Goal: Information Seeking & Learning: Understand process/instructions

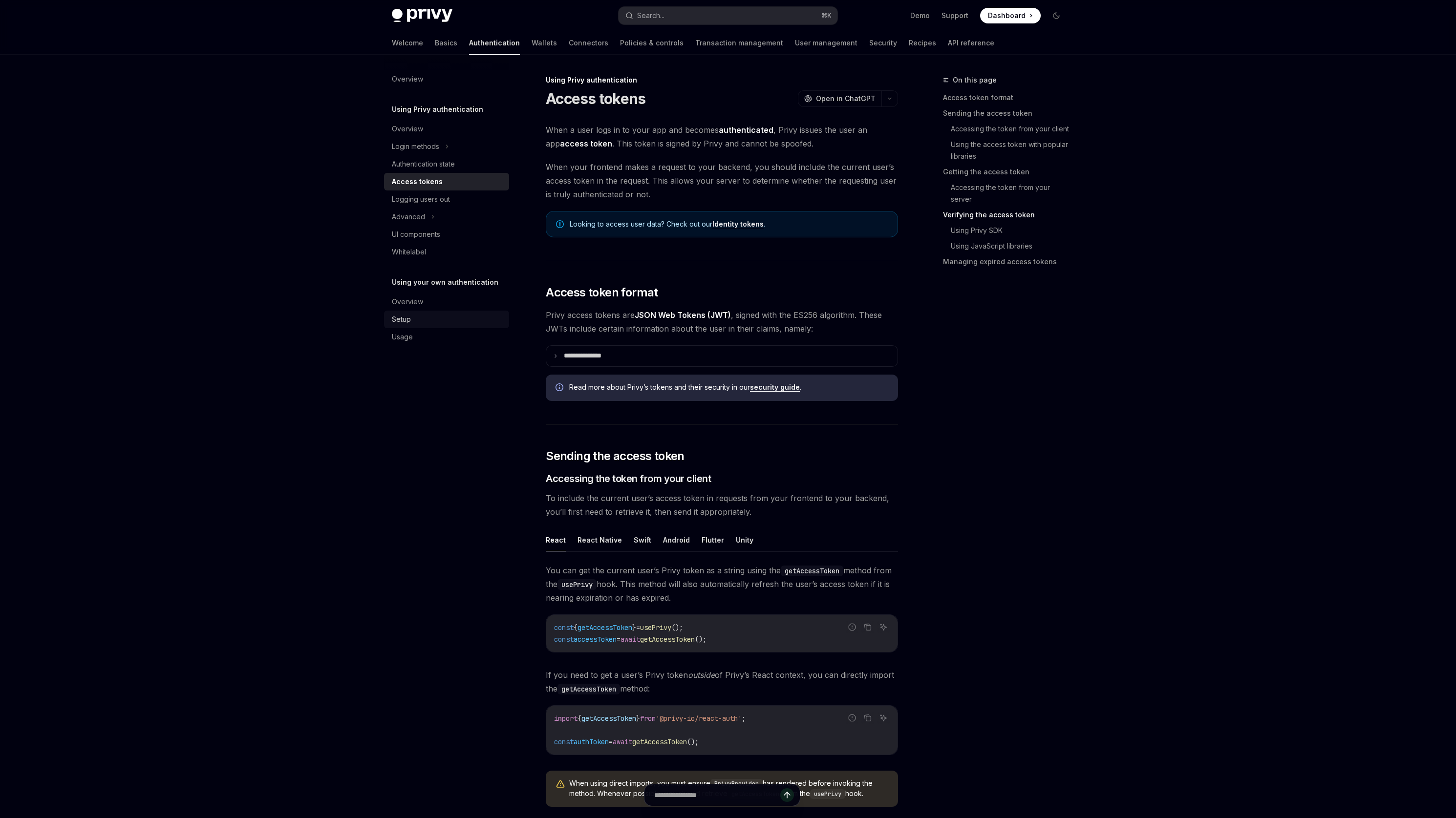
scroll to position [1455, 0]
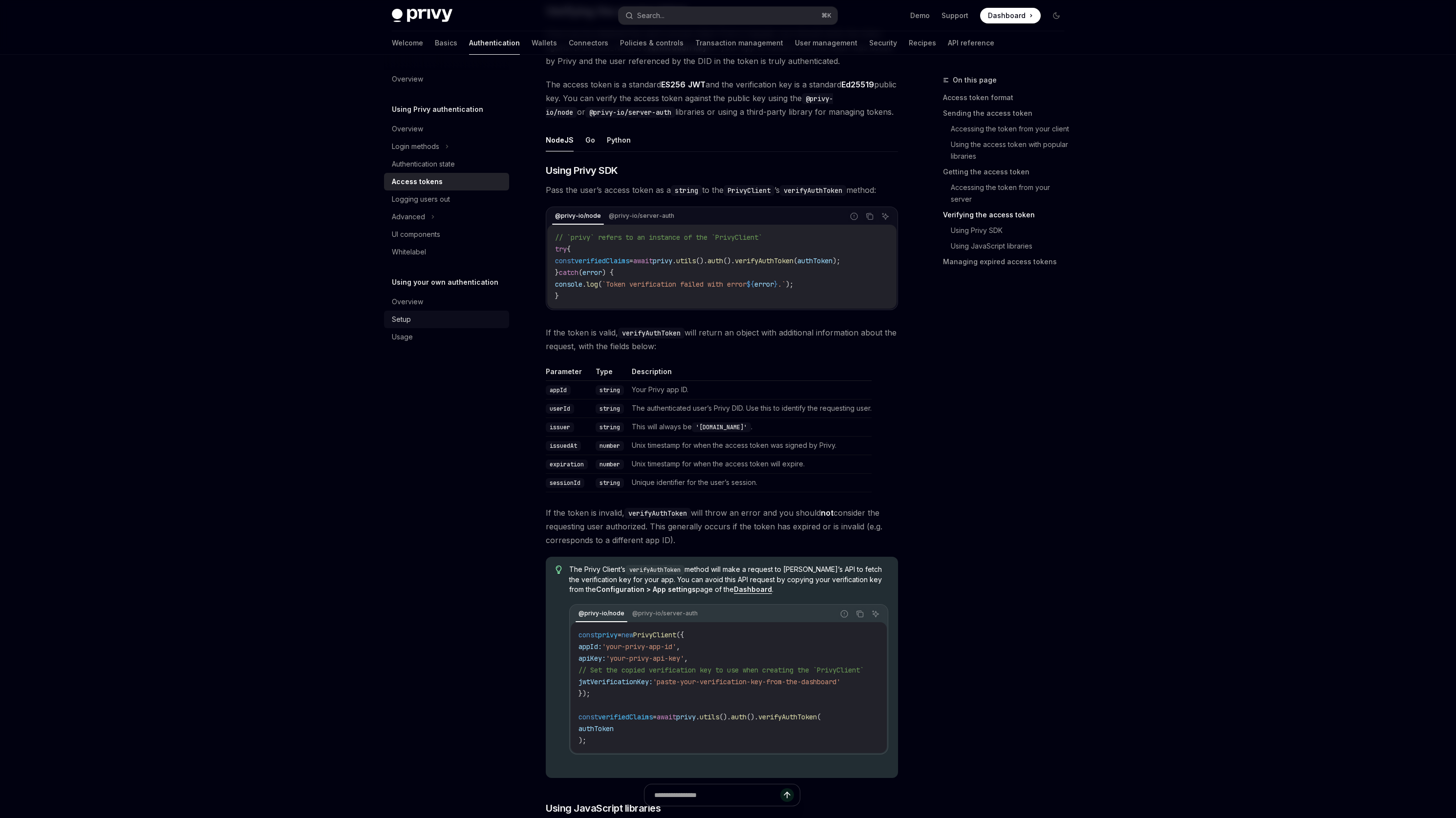
click at [399, 320] on div "Setup" at bounding box center [402, 319] width 19 height 11
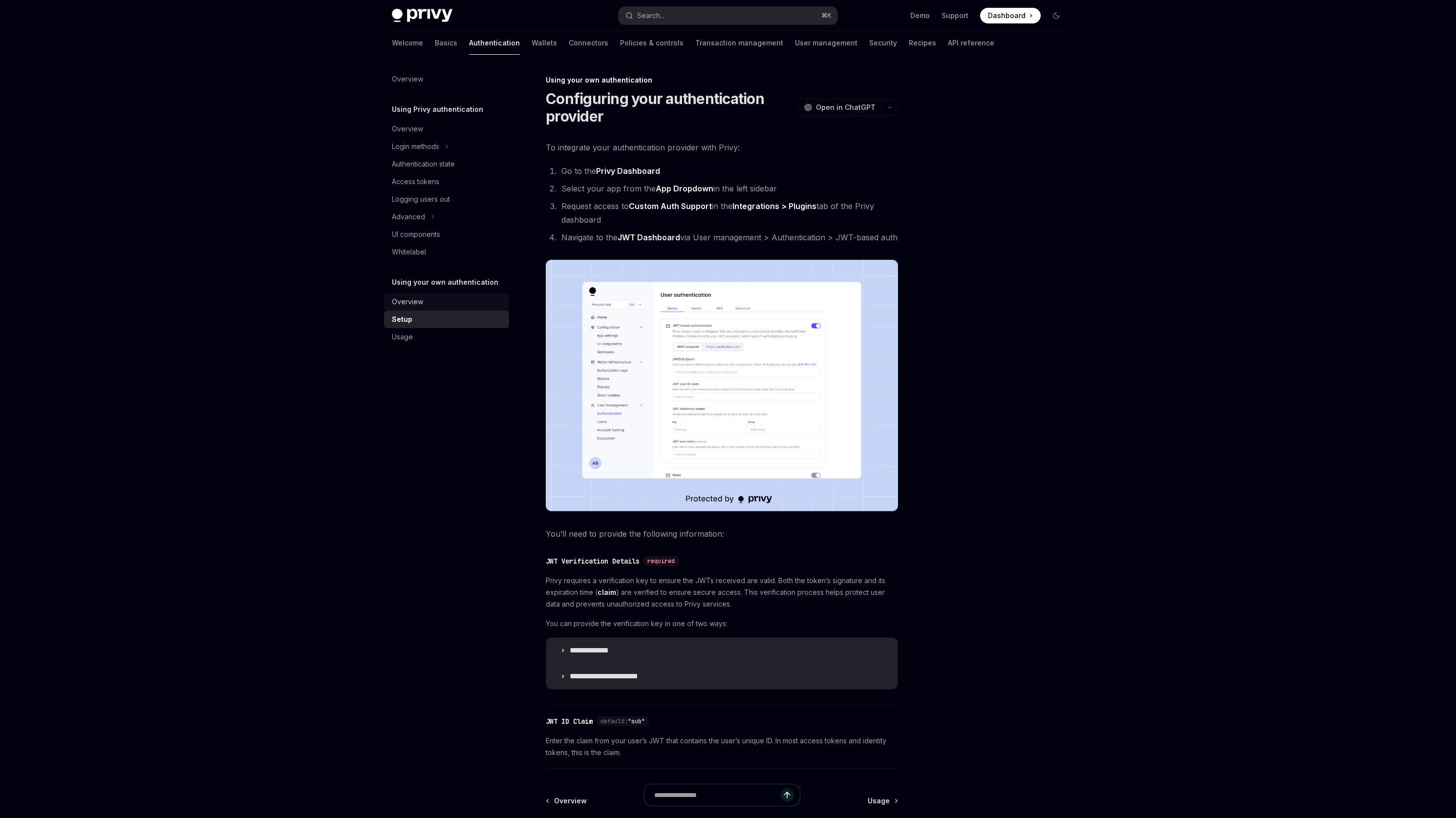
click at [420, 299] on div "Overview" at bounding box center [408, 302] width 31 height 11
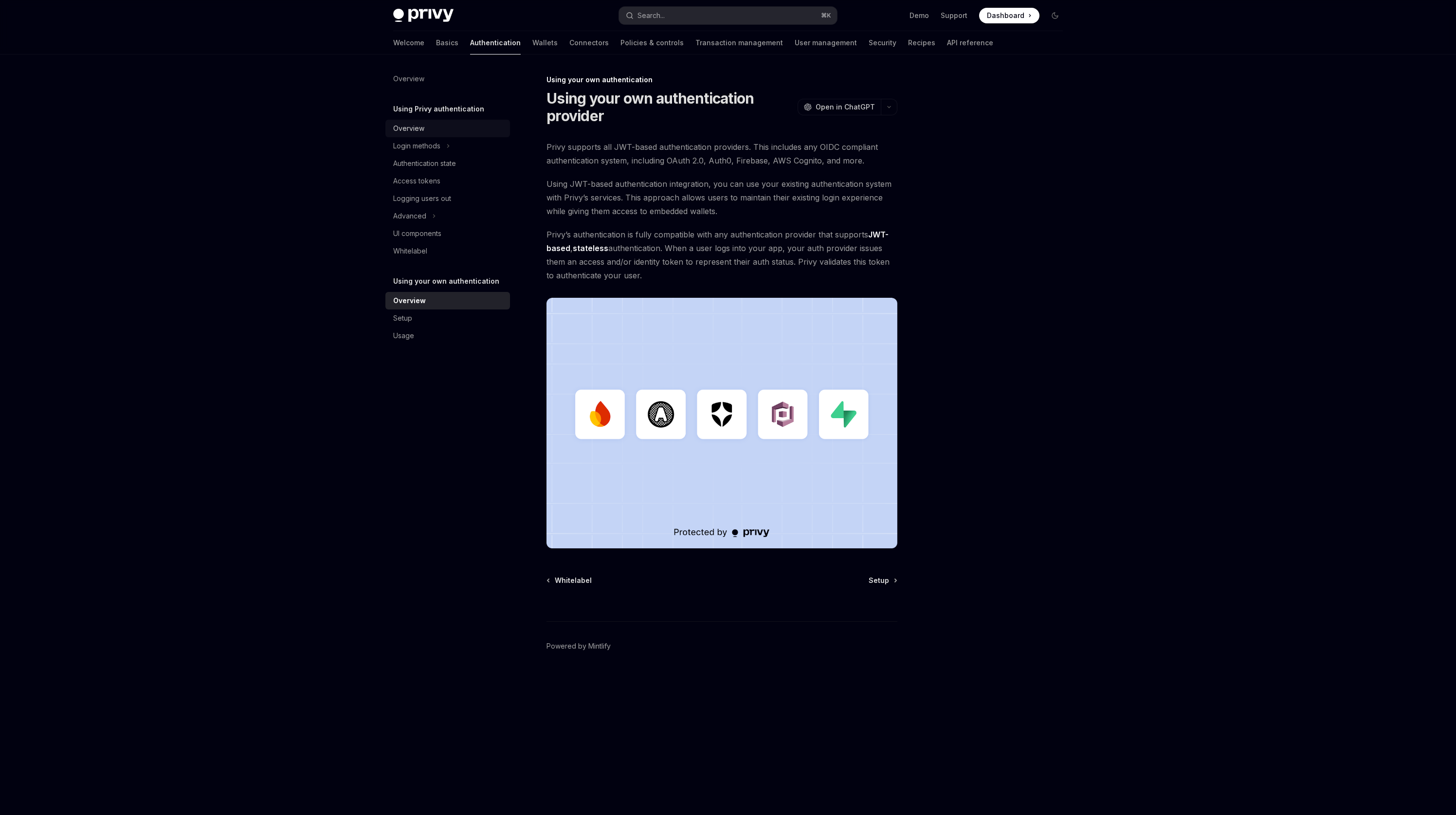
click at [420, 127] on div "Overview" at bounding box center [409, 128] width 31 height 11
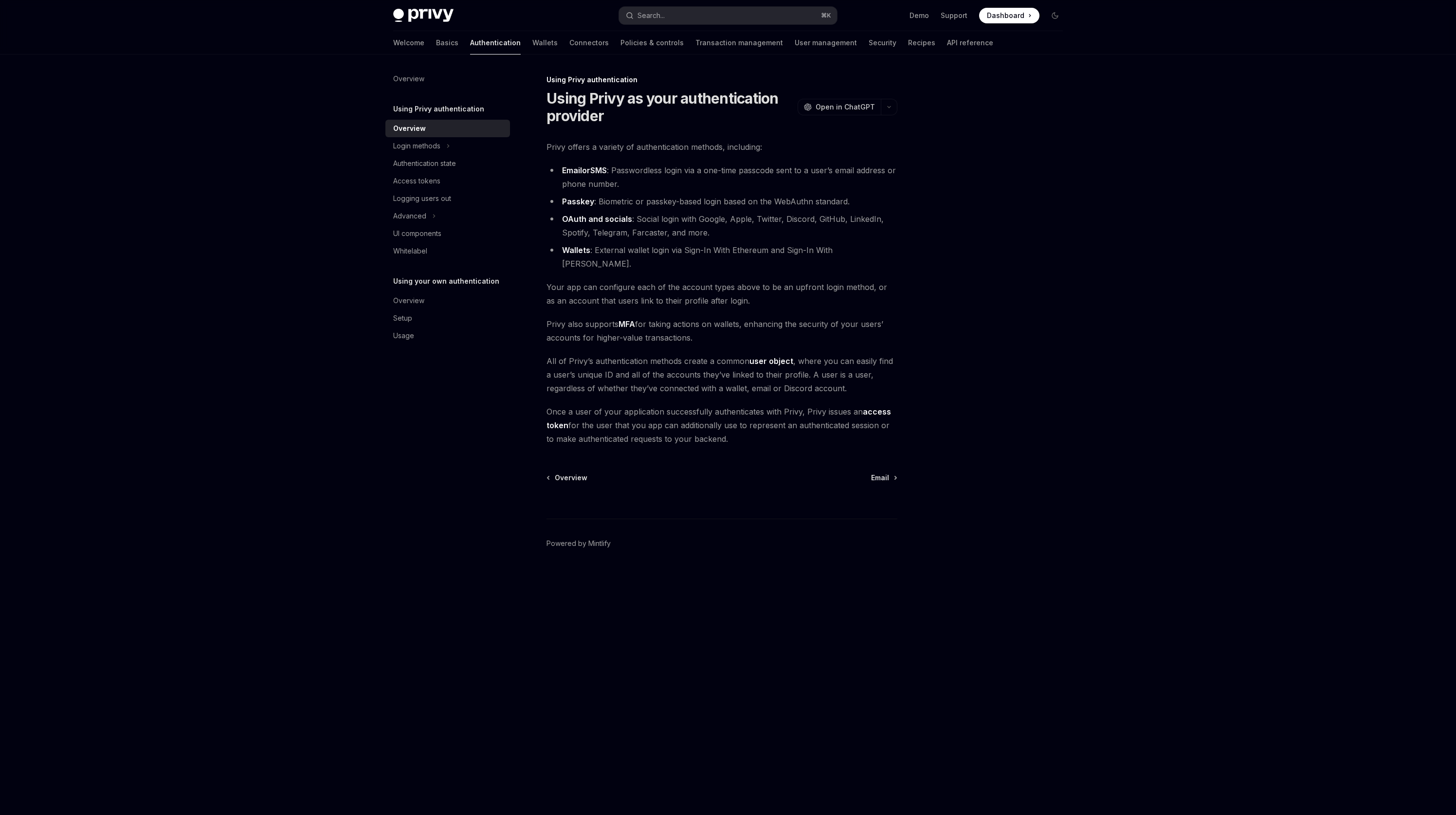
click at [605, 200] on li "Passkey : Biometric or passkey-based login based on the WebAuthn standard." at bounding box center [722, 201] width 351 height 13
drag, startPoint x: 605, startPoint y: 200, endPoint x: 739, endPoint y: 205, distance: 134.1
click at [739, 205] on li "Passkey : Biometric or passkey-based login based on the WebAuthn standard." at bounding box center [722, 201] width 351 height 13
click at [737, 52] on div "Welcome Basics Authentication Wallets Connectors Policies & controls Transactio…" at bounding box center [693, 42] width 600 height 24
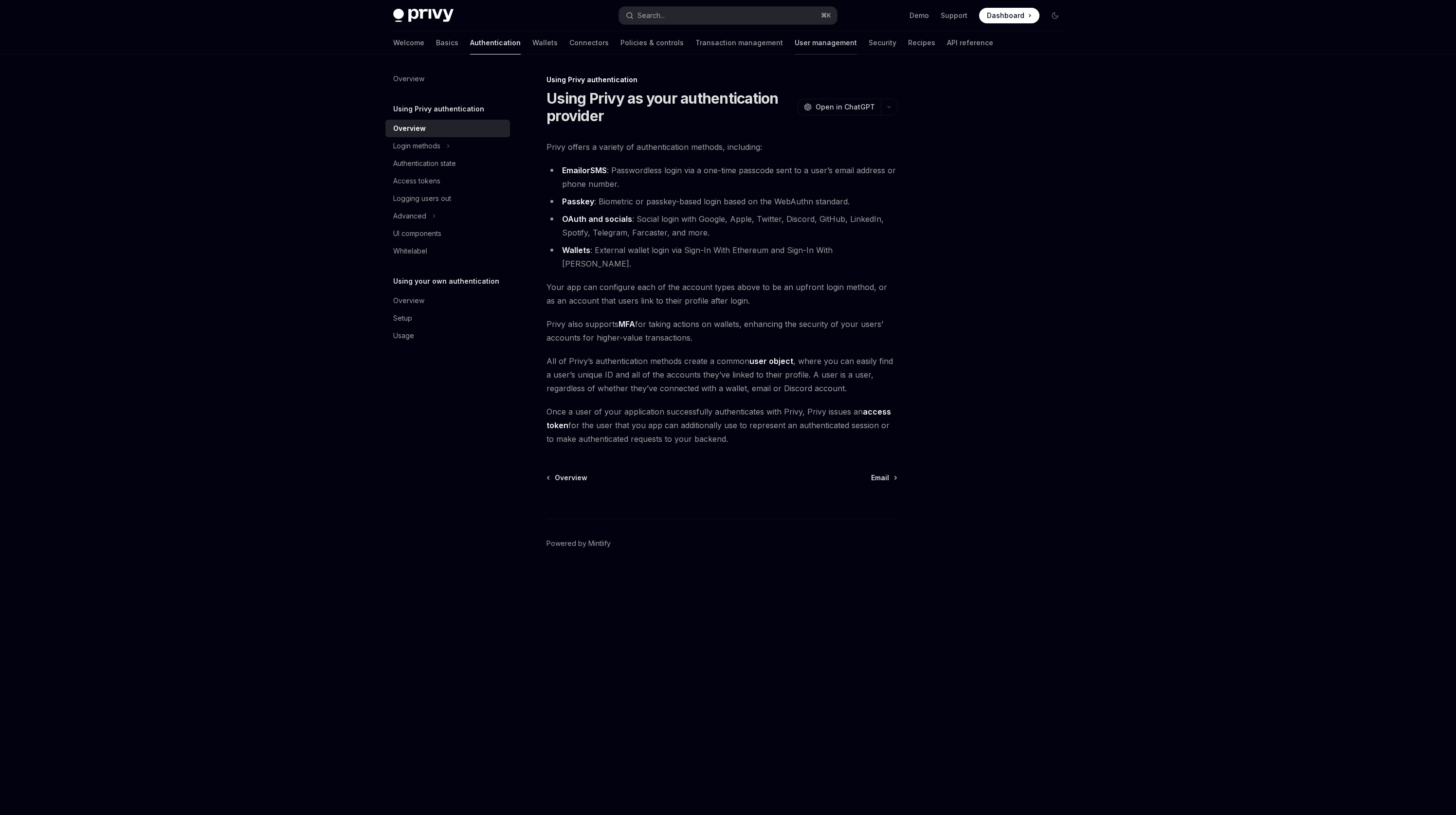
click at [795, 46] on link "User management" at bounding box center [826, 42] width 63 height 24
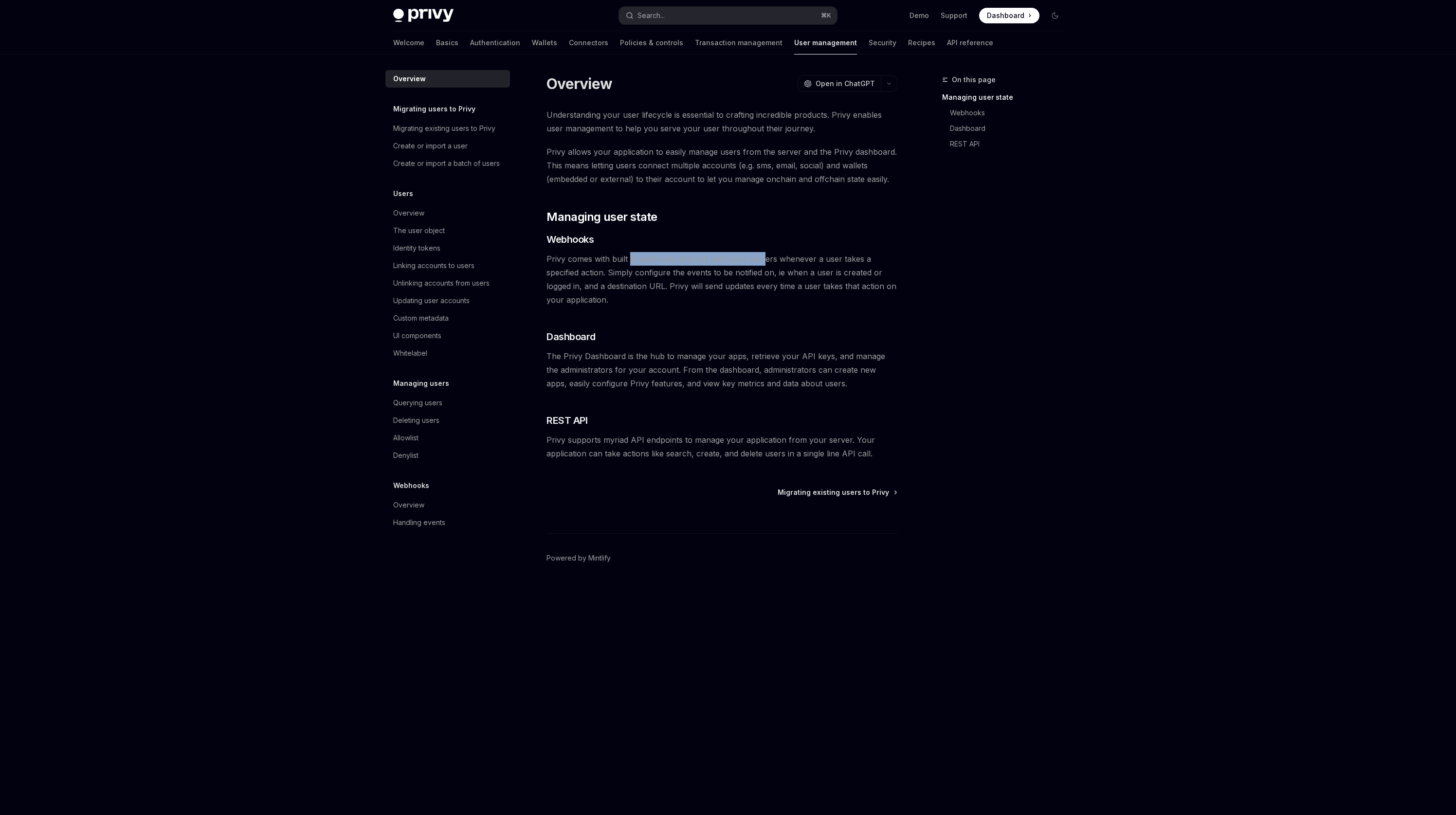
drag, startPoint x: 630, startPoint y: 257, endPoint x: 762, endPoint y: 264, distance: 132.2
click at [762, 264] on span "Privy comes with built in webhooks that will alert your servers whenever a user…" at bounding box center [722, 279] width 351 height 55
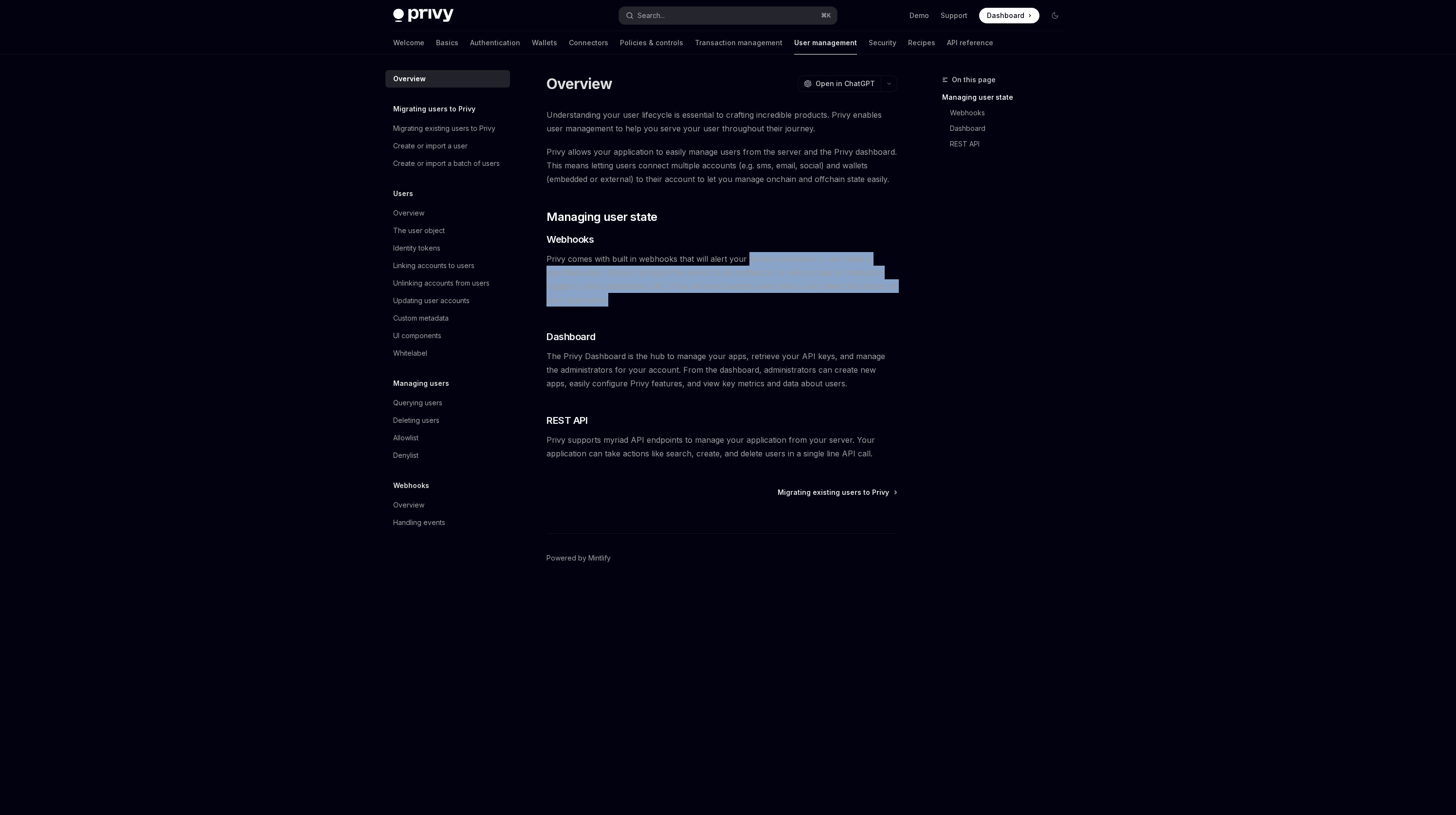
drag, startPoint x: 762, startPoint y: 264, endPoint x: 653, endPoint y: 299, distance: 114.5
click at [657, 298] on span "Privy comes with built in webhooks that will alert your servers whenever a user…" at bounding box center [722, 279] width 351 height 55
click at [414, 254] on div "Identity tokens" at bounding box center [417, 248] width 47 height 11
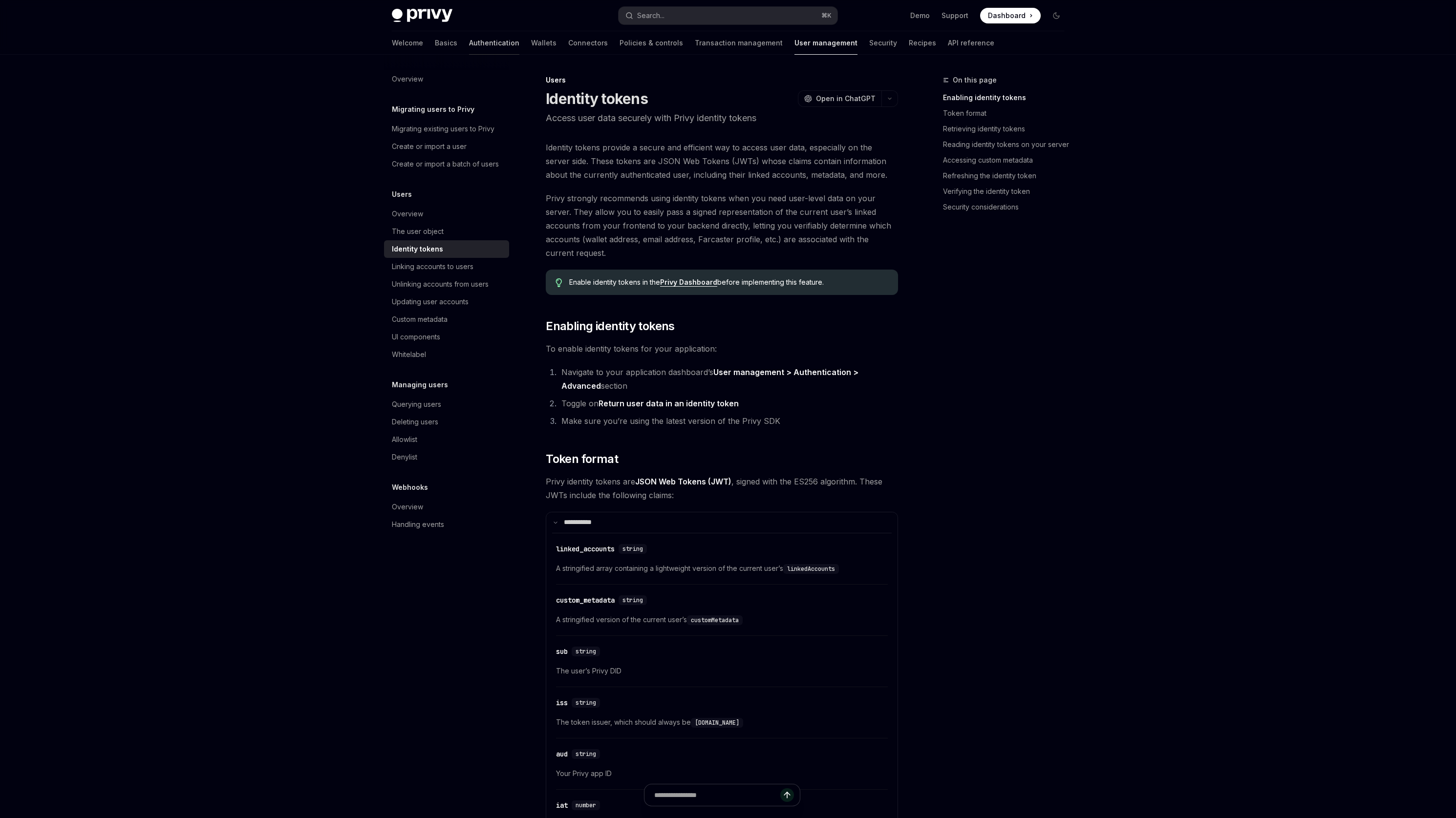
click at [469, 38] on link "Authentication" at bounding box center [494, 43] width 50 height 24
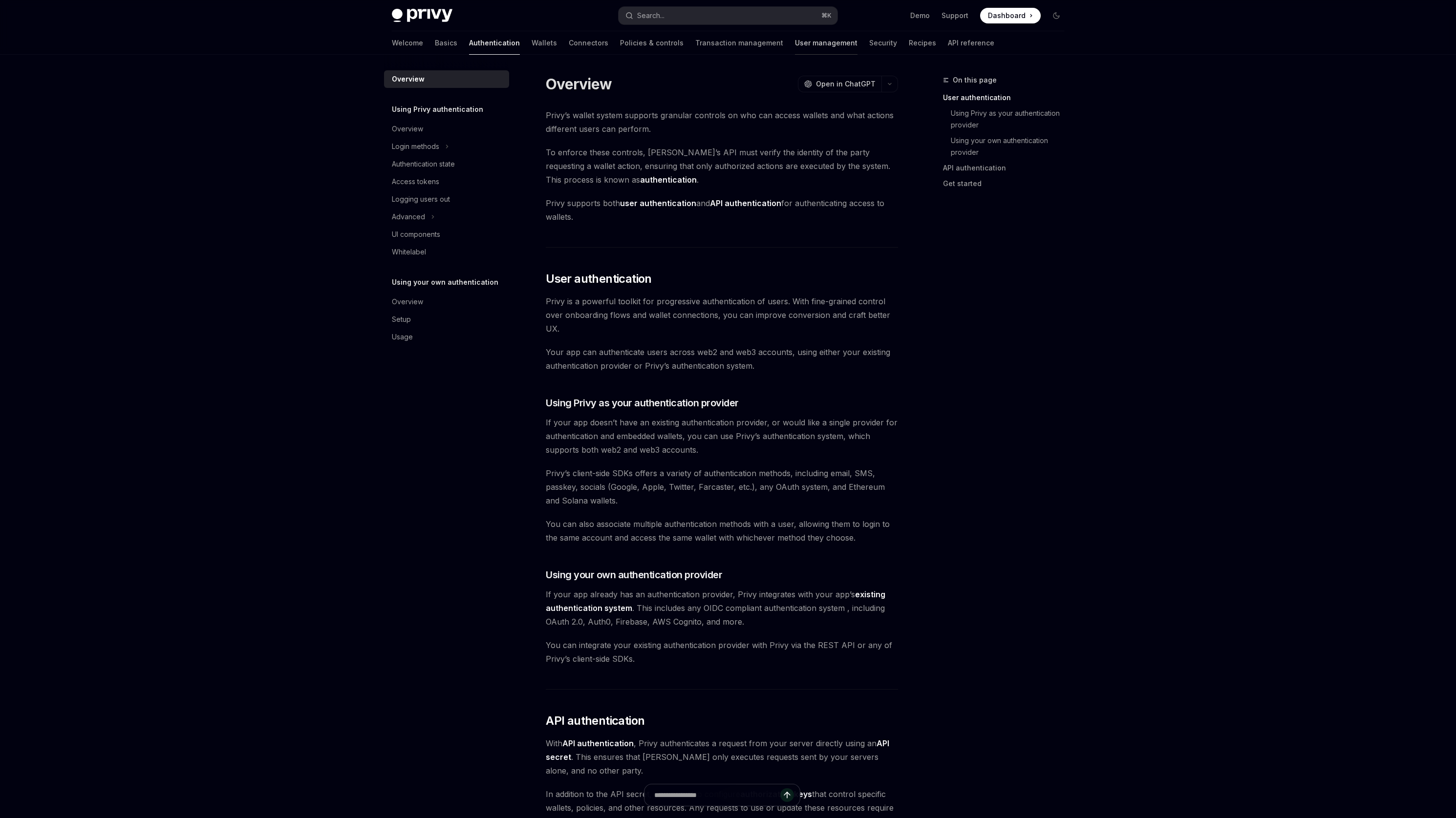
click at [795, 45] on link "User management" at bounding box center [826, 43] width 63 height 24
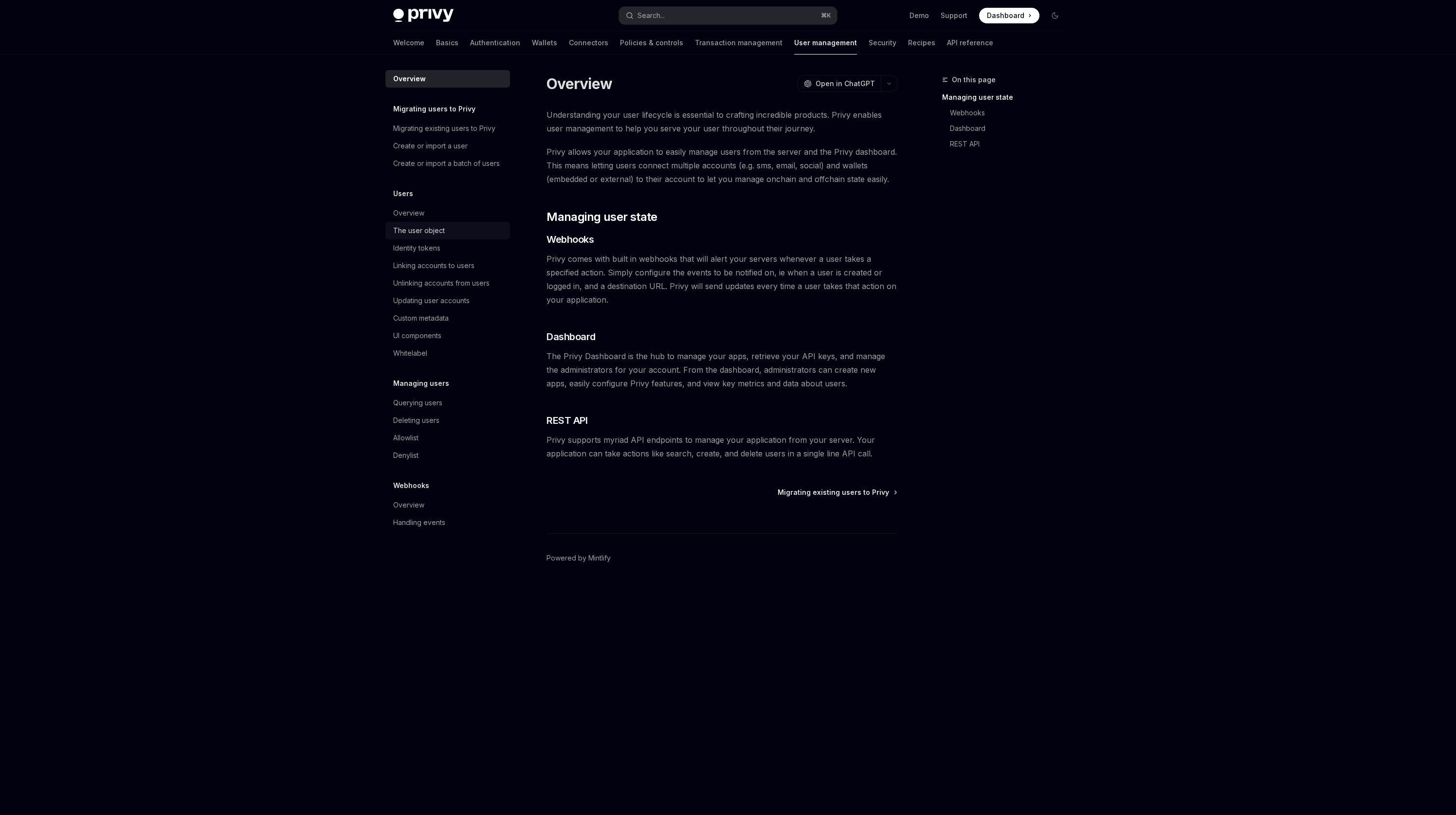
click at [417, 228] on div "The user object" at bounding box center [419, 230] width 52 height 11
click at [417, 228] on div "The user object" at bounding box center [416, 230] width 52 height 11
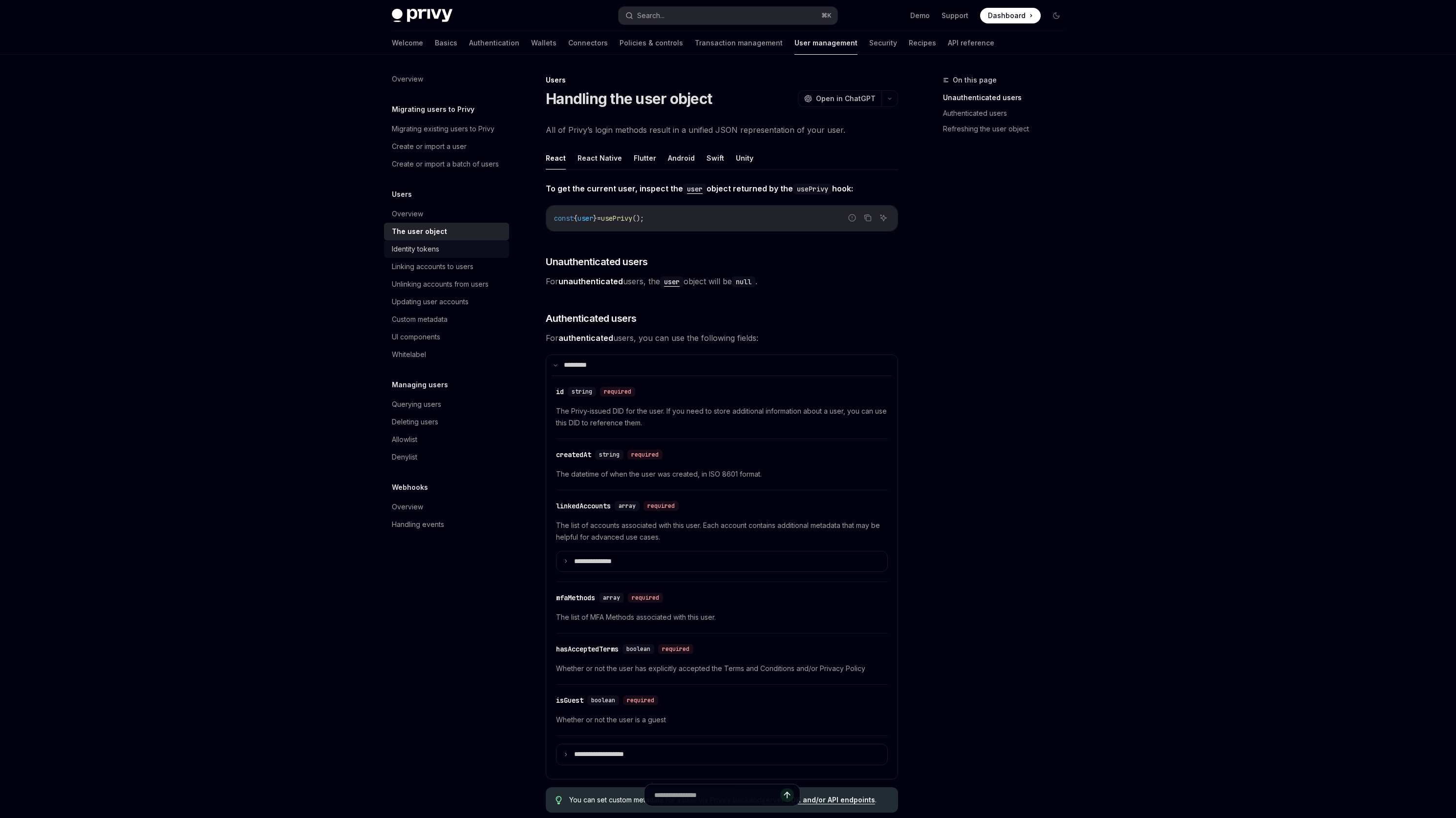
click at [411, 246] on div "Identity tokens" at bounding box center [416, 249] width 47 height 11
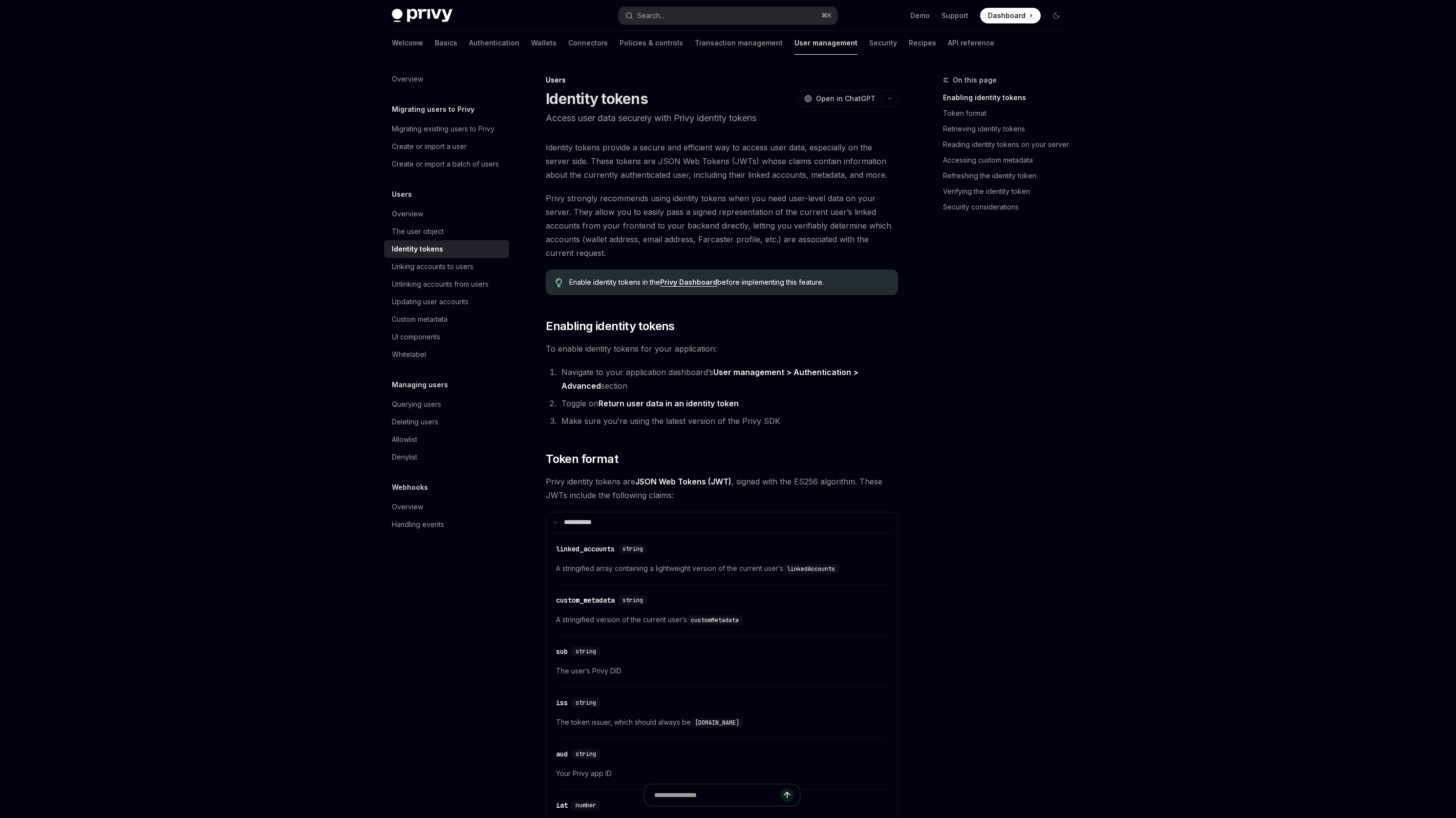
click at [562, 124] on p "Access user data securely with Privy identity tokens" at bounding box center [721, 118] width 352 height 14
drag, startPoint x: 562, startPoint y: 124, endPoint x: 739, endPoint y: 122, distance: 177.0
click at [739, 122] on p "Access user data securely with Privy identity tokens" at bounding box center [721, 118] width 352 height 14
click at [554, 149] on span "Identity tokens provide a secure and efficient way to access user data, especia…" at bounding box center [721, 161] width 352 height 41
drag, startPoint x: 554, startPoint y: 149, endPoint x: 660, endPoint y: 147, distance: 106.0
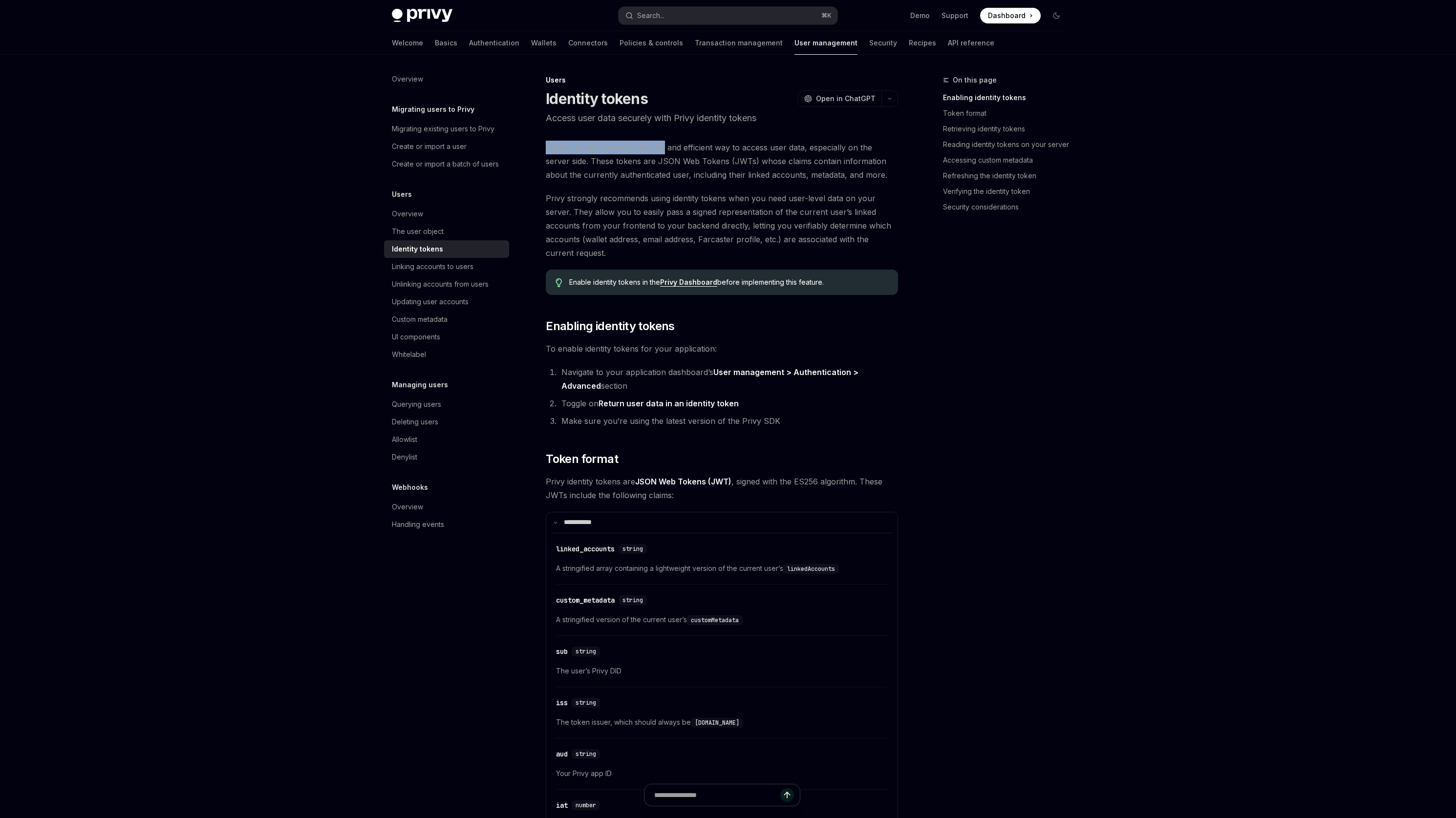
click at [660, 147] on span "Identity tokens provide a secure and efficient way to access user data, especia…" at bounding box center [721, 161] width 352 height 41
click at [575, 164] on span "Identity tokens provide a secure and efficient way to access user data, especia…" at bounding box center [721, 161] width 352 height 41
drag, startPoint x: 575, startPoint y: 164, endPoint x: 698, endPoint y: 160, distance: 123.1
click at [698, 160] on span "Identity tokens provide a secure and efficient way to access user data, especia…" at bounding box center [721, 161] width 352 height 41
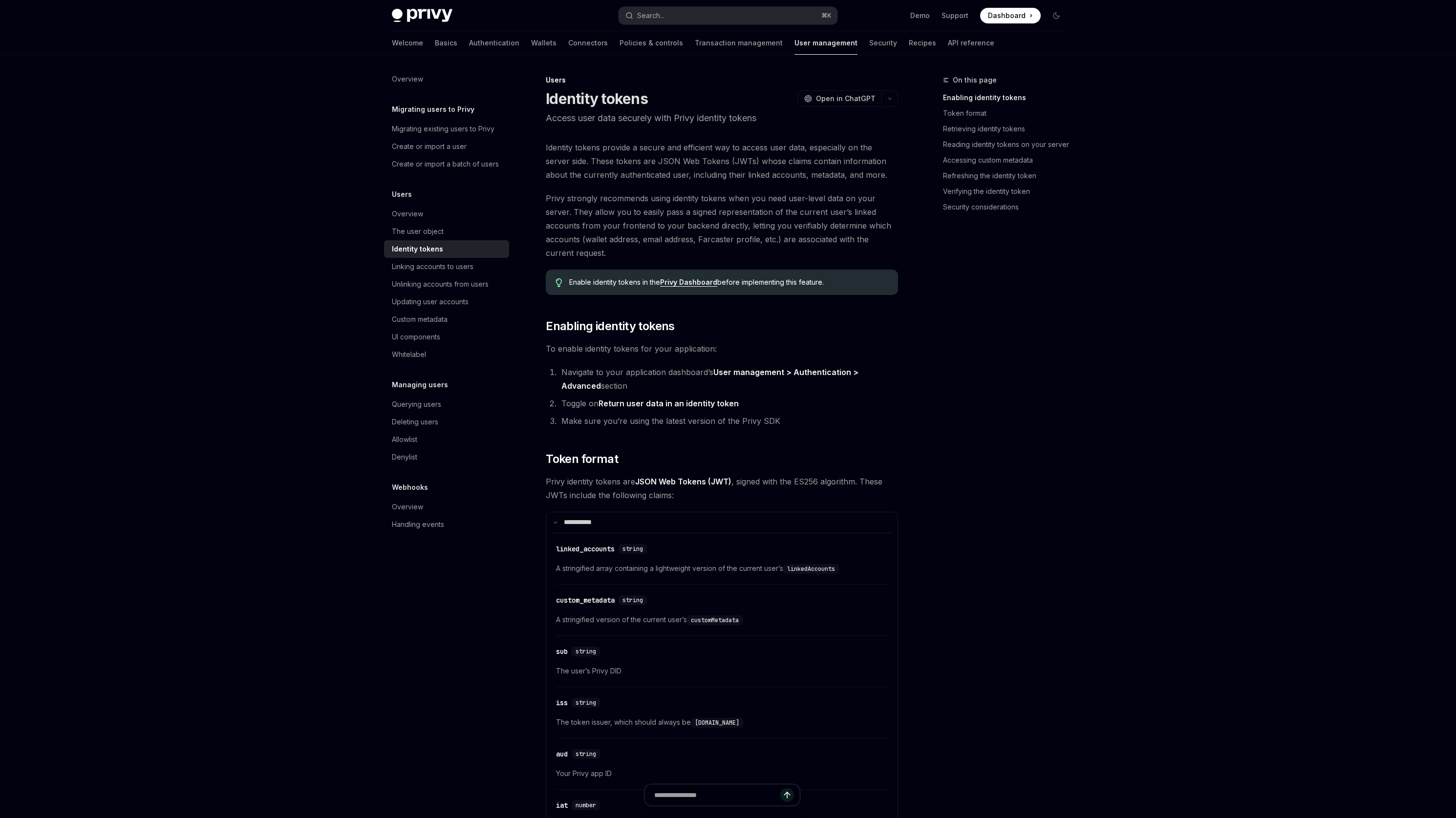
click at [741, 163] on span "Identity tokens provide a secure and efficient way to access user data, especia…" at bounding box center [721, 161] width 352 height 41
drag, startPoint x: 741, startPoint y: 163, endPoint x: 635, endPoint y: 175, distance: 106.7
click at [634, 175] on span "Identity tokens provide a secure and efficient way to access user data, especia…" at bounding box center [721, 161] width 352 height 41
click at [671, 174] on span "Identity tokens provide a secure and efficient way to access user data, especia…" at bounding box center [721, 161] width 352 height 41
drag, startPoint x: 671, startPoint y: 174, endPoint x: 746, endPoint y: 174, distance: 75.0
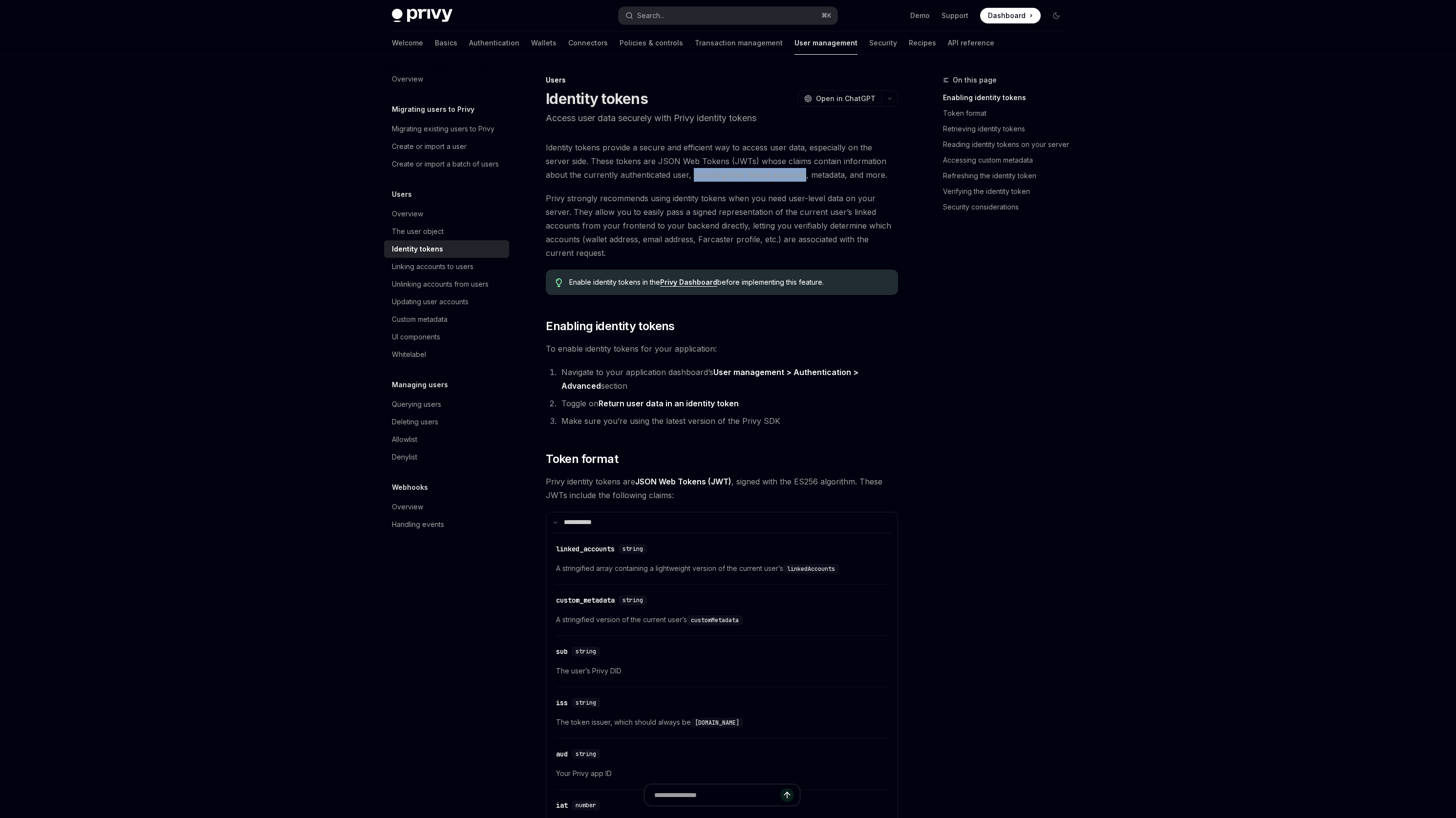
click at [746, 174] on span "Identity tokens provide a secure and efficient way to access user data, especia…" at bounding box center [721, 161] width 352 height 41
click at [795, 176] on span "Identity tokens provide a secure and efficient way to access user data, especia…" at bounding box center [721, 161] width 352 height 41
drag, startPoint x: 795, startPoint y: 176, endPoint x: 852, endPoint y: 178, distance: 57.0
click at [852, 178] on span "Identity tokens provide a secure and efficient way to access user data, especia…" at bounding box center [721, 161] width 352 height 41
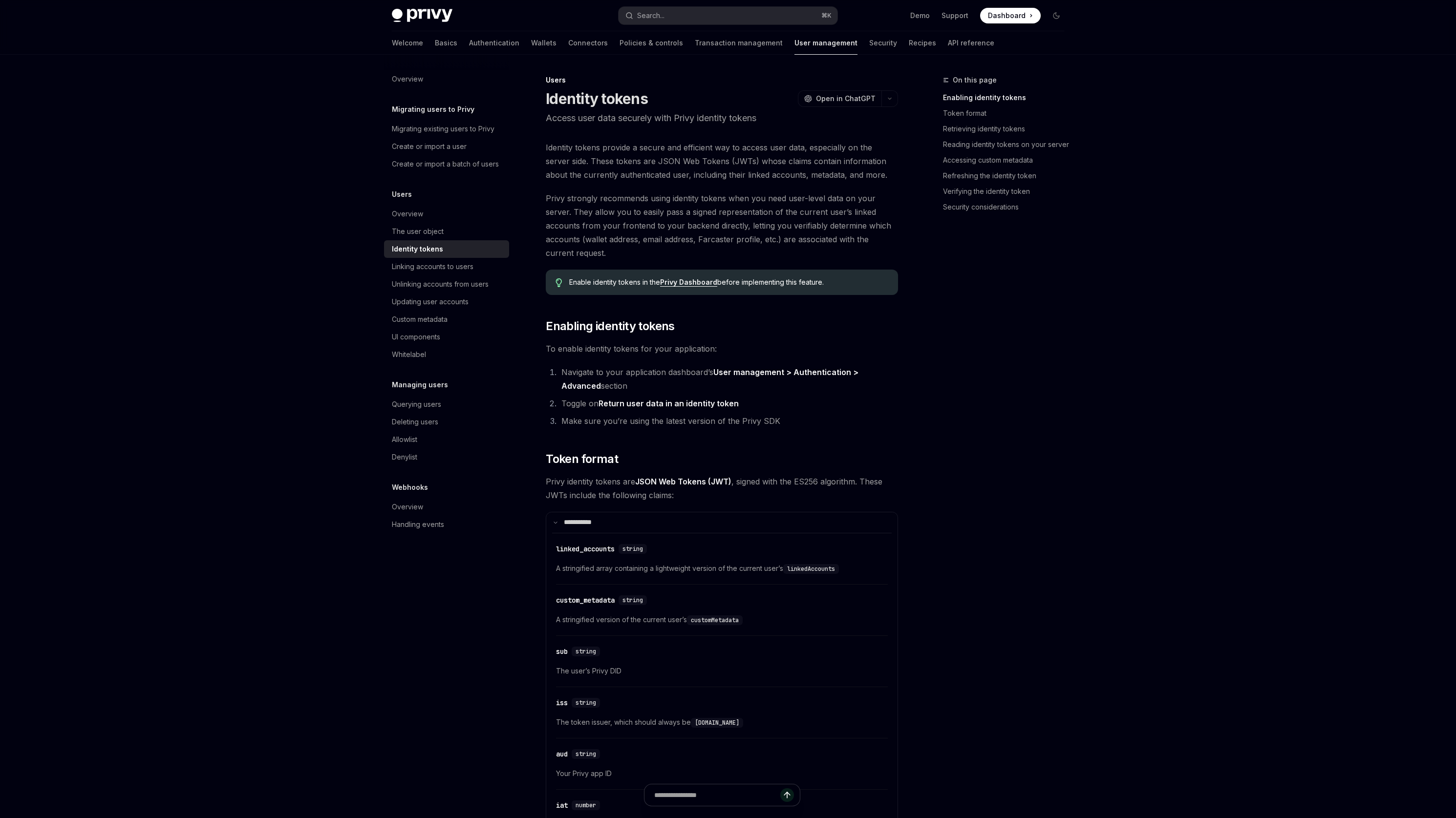
click at [559, 193] on span "Privy strongly recommends using identity tokens when you need user-level data o…" at bounding box center [721, 225] width 352 height 68
drag, startPoint x: 559, startPoint y: 193, endPoint x: 606, endPoint y: 195, distance: 47.0
click at [606, 195] on span "Privy strongly recommends using identity tokens when you need user-level data o…" at bounding box center [721, 225] width 352 height 68
drag, startPoint x: 775, startPoint y: 202, endPoint x: 878, endPoint y: 206, distance: 103.1
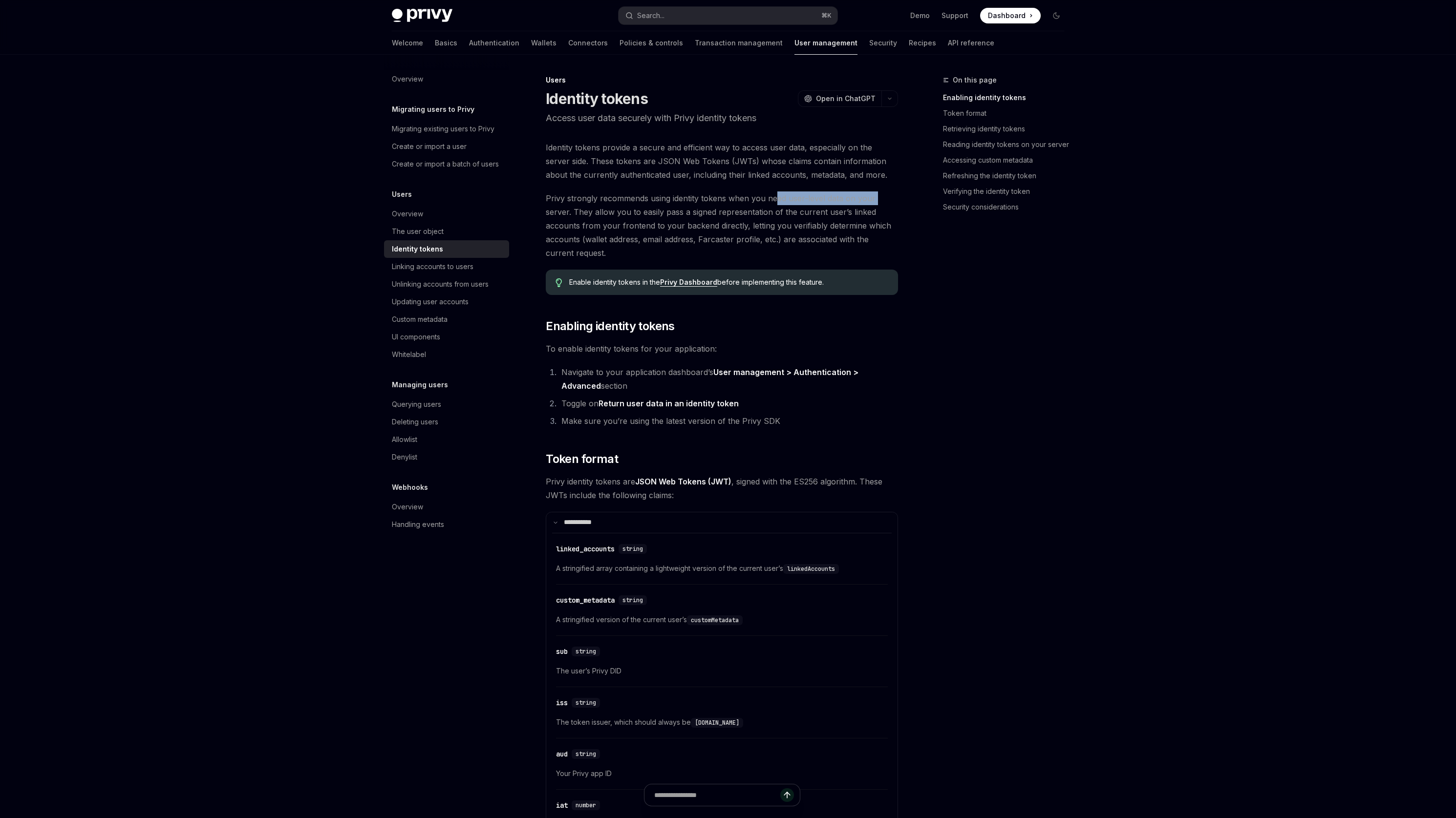
click at [878, 206] on span "Privy strongly recommends using identity tokens when you need user-level data o…" at bounding box center [721, 225] width 352 height 68
click at [587, 216] on span "Privy strongly recommends using identity tokens when you need user-level data o…" at bounding box center [721, 225] width 352 height 68
click at [601, 215] on span "Privy strongly recommends using identity tokens when you need user-level data o…" at bounding box center [721, 225] width 352 height 68
click at [679, 282] on link "Privy Dashboard" at bounding box center [688, 282] width 57 height 9
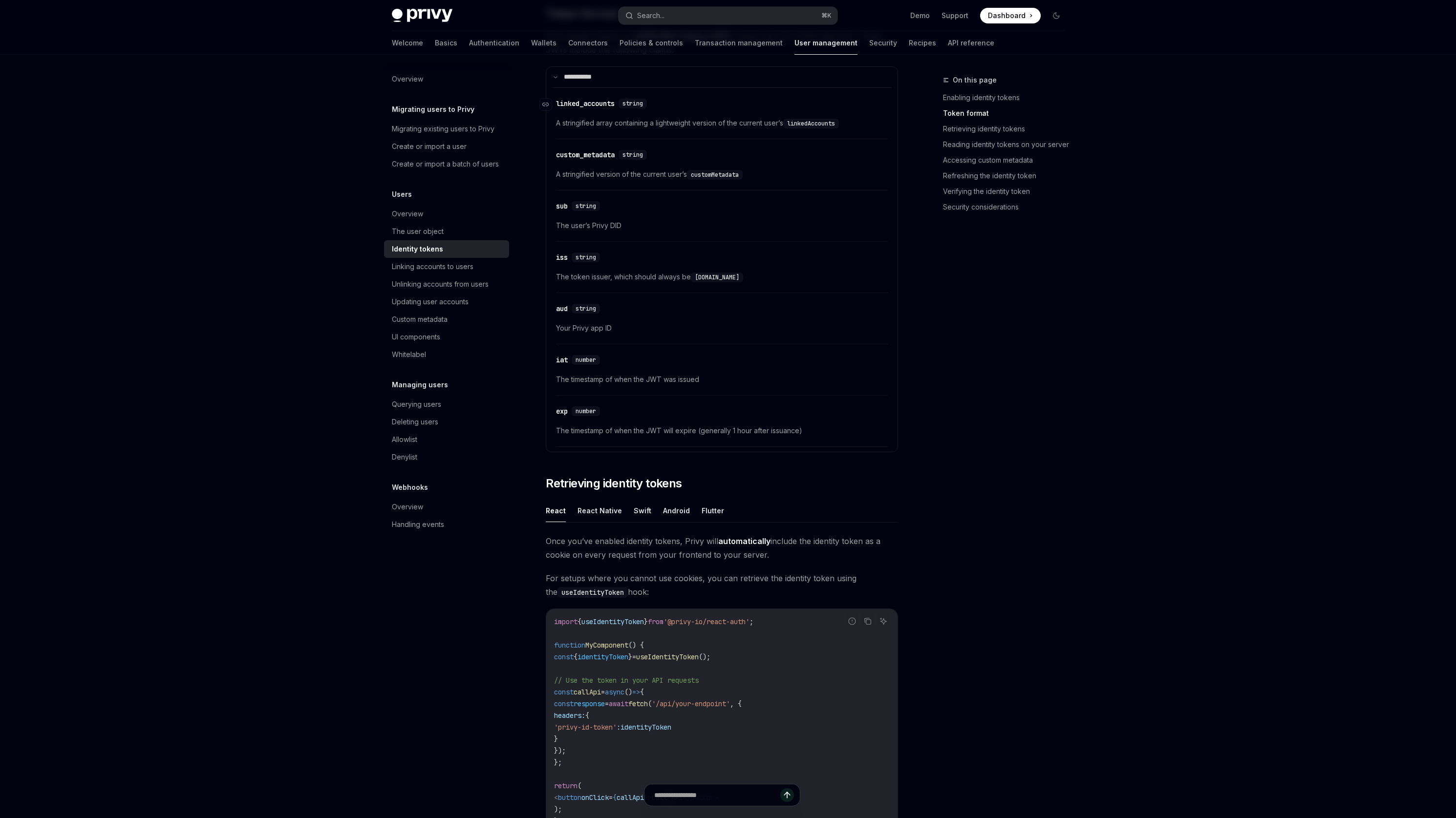
scroll to position [594, 0]
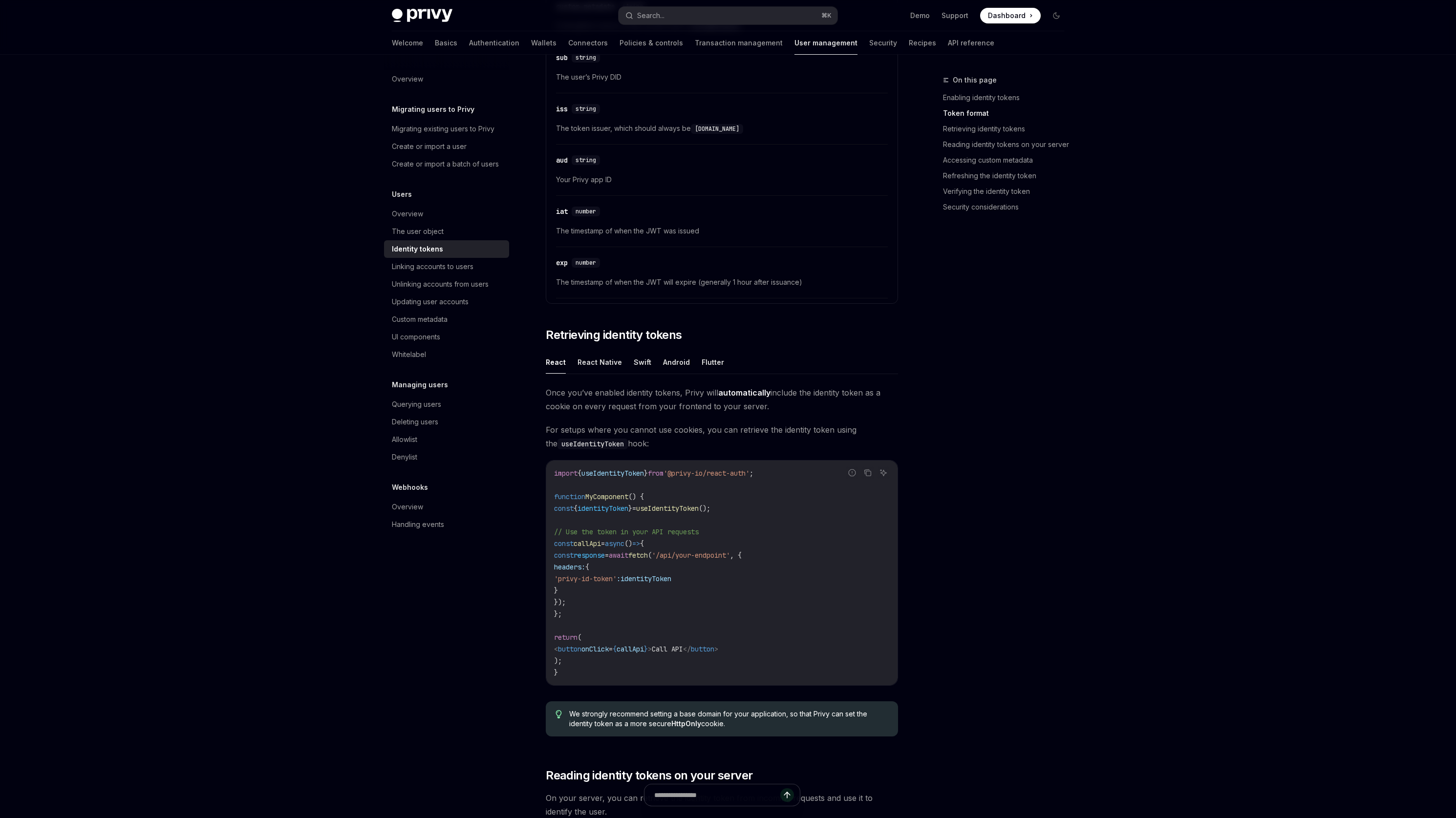
click at [700, 513] on code "import { useIdentityToken } from '@privy-io/react-auth' ; function MyComponent …" at bounding box center [722, 573] width 335 height 211
click at [605, 577] on span "'privy-id-token'" at bounding box center [585, 579] width 63 height 9
drag, startPoint x: 605, startPoint y: 577, endPoint x: 627, endPoint y: 576, distance: 22.0
click at [616, 576] on span "'privy-id-token'" at bounding box center [585, 579] width 63 height 9
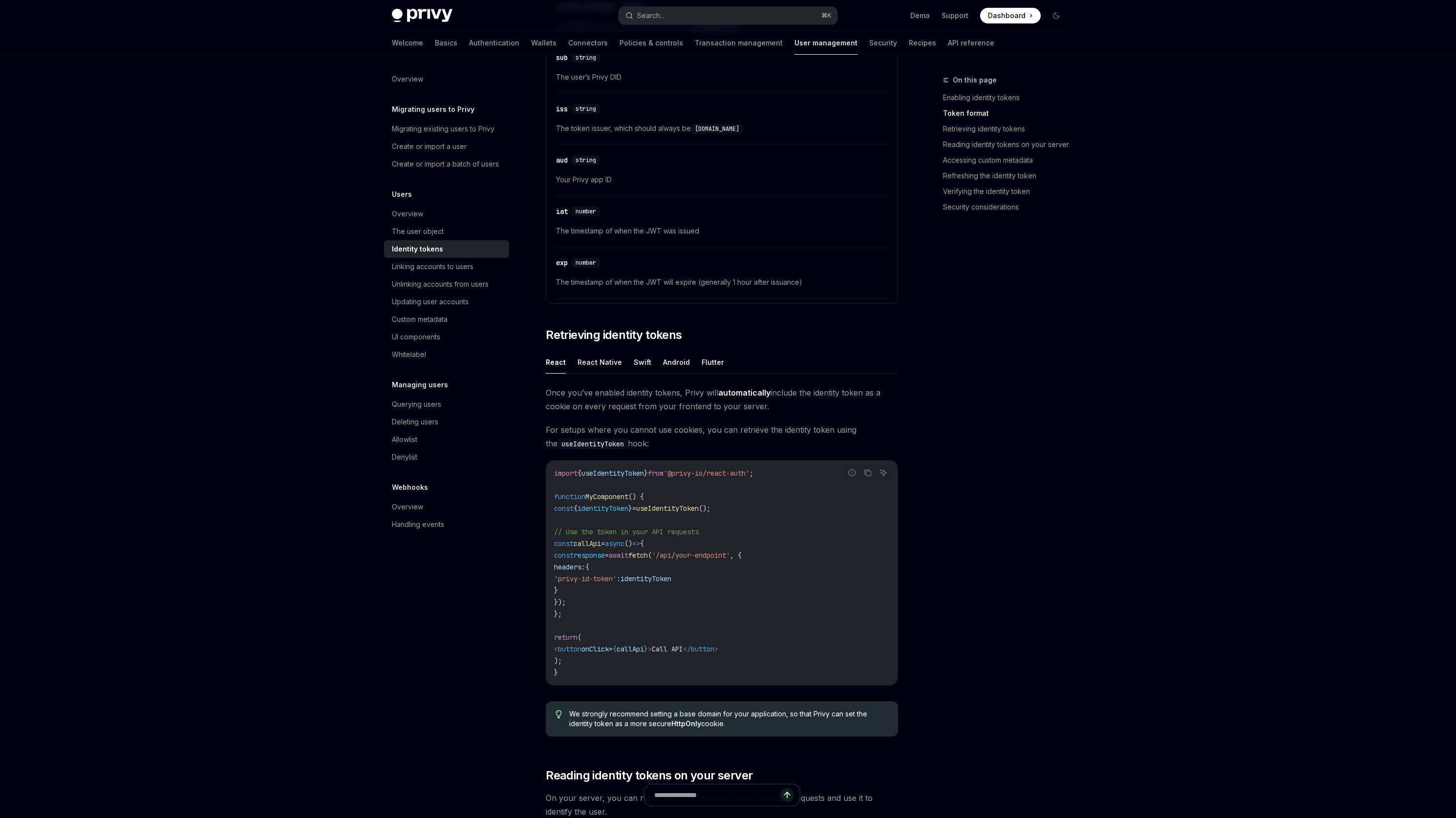
click at [616, 576] on span "'privy-id-token'" at bounding box center [585, 579] width 63 height 9
drag, startPoint x: 627, startPoint y: 576, endPoint x: 604, endPoint y: 577, distance: 23.0
click at [604, 577] on span "'privy-id-token'" at bounding box center [585, 579] width 63 height 9
drag, startPoint x: 604, startPoint y: 577, endPoint x: 641, endPoint y: 577, distance: 37.0
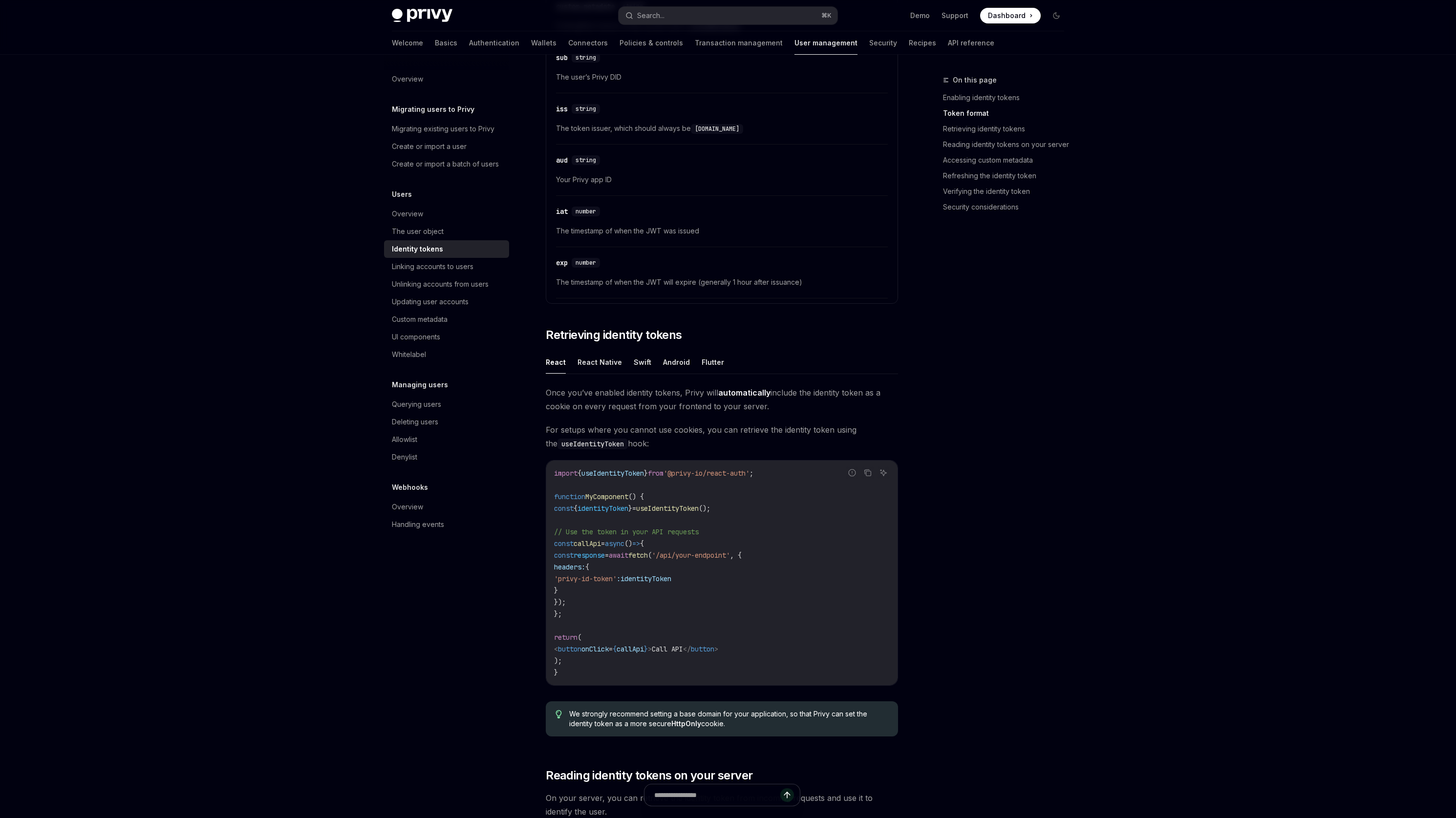
click at [616, 577] on span "'privy-id-token'" at bounding box center [585, 579] width 63 height 9
click at [656, 717] on span "We strongly recommend setting a base domain for your application, so that Privy…" at bounding box center [729, 719] width 319 height 20
drag, startPoint x: 656, startPoint y: 717, endPoint x: 755, endPoint y: 711, distance: 99.2
click at [755, 711] on span "We strongly recommend setting a base domain for your application, so that Privy…" at bounding box center [729, 719] width 319 height 20
click at [783, 713] on span "We strongly recommend setting a base domain for your application, so that Privy…" at bounding box center [729, 719] width 319 height 20
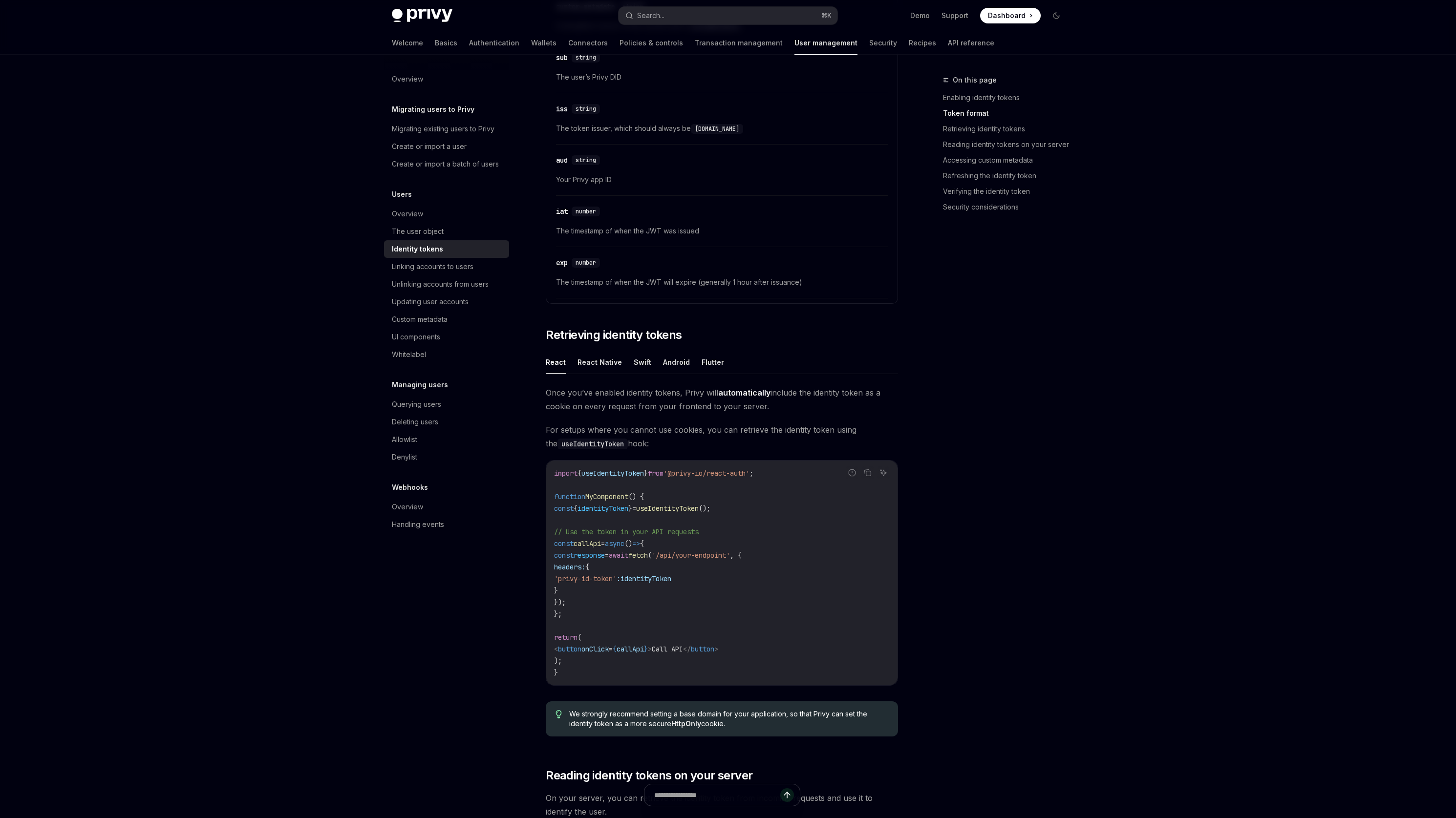
drag, startPoint x: 783, startPoint y: 713, endPoint x: 840, endPoint y: 723, distance: 57.9
click at [840, 723] on span "We strongly recommend setting a base domain for your application, so that Privy…" at bounding box center [729, 719] width 319 height 20
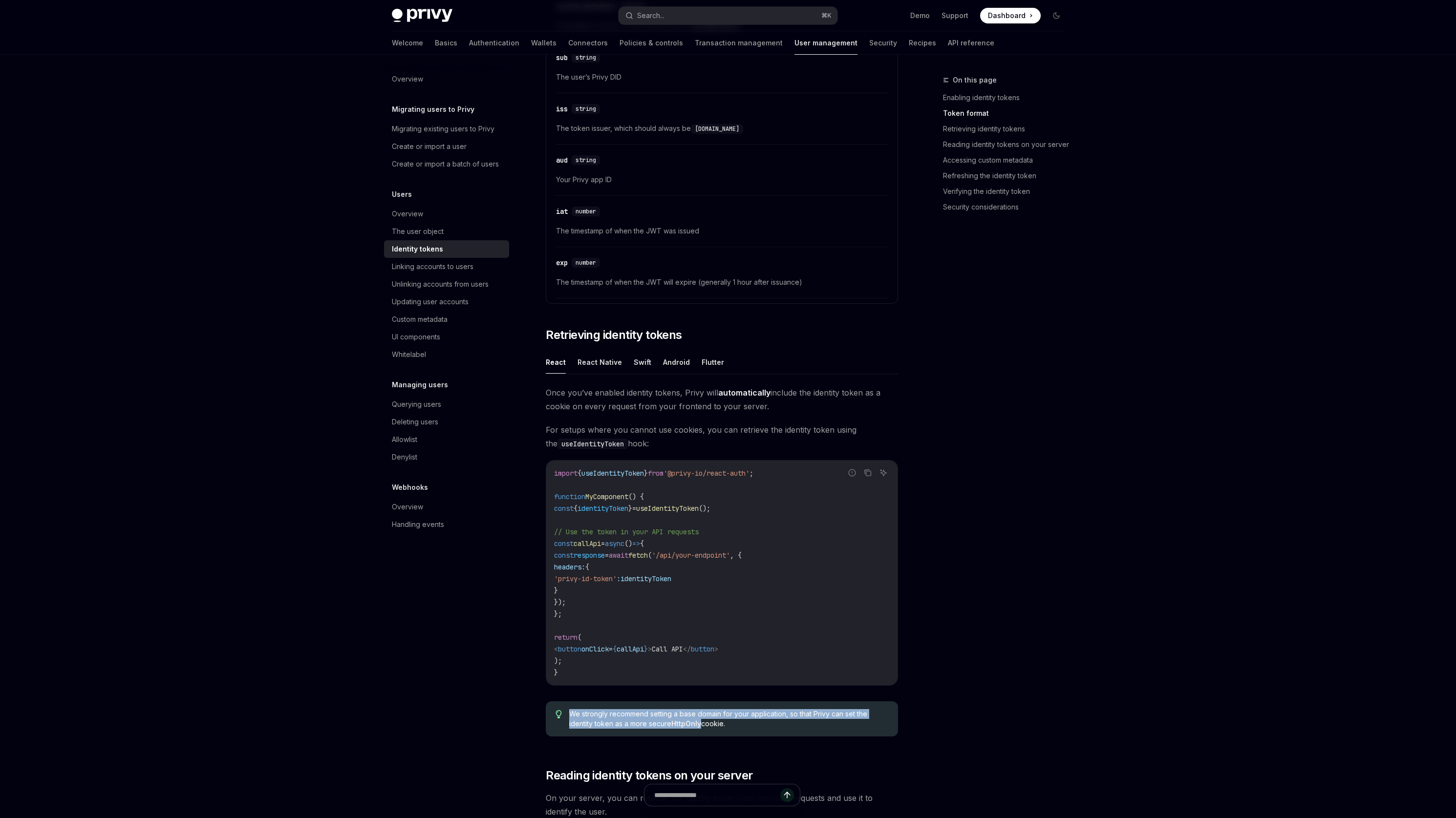
scroll to position [742, 0]
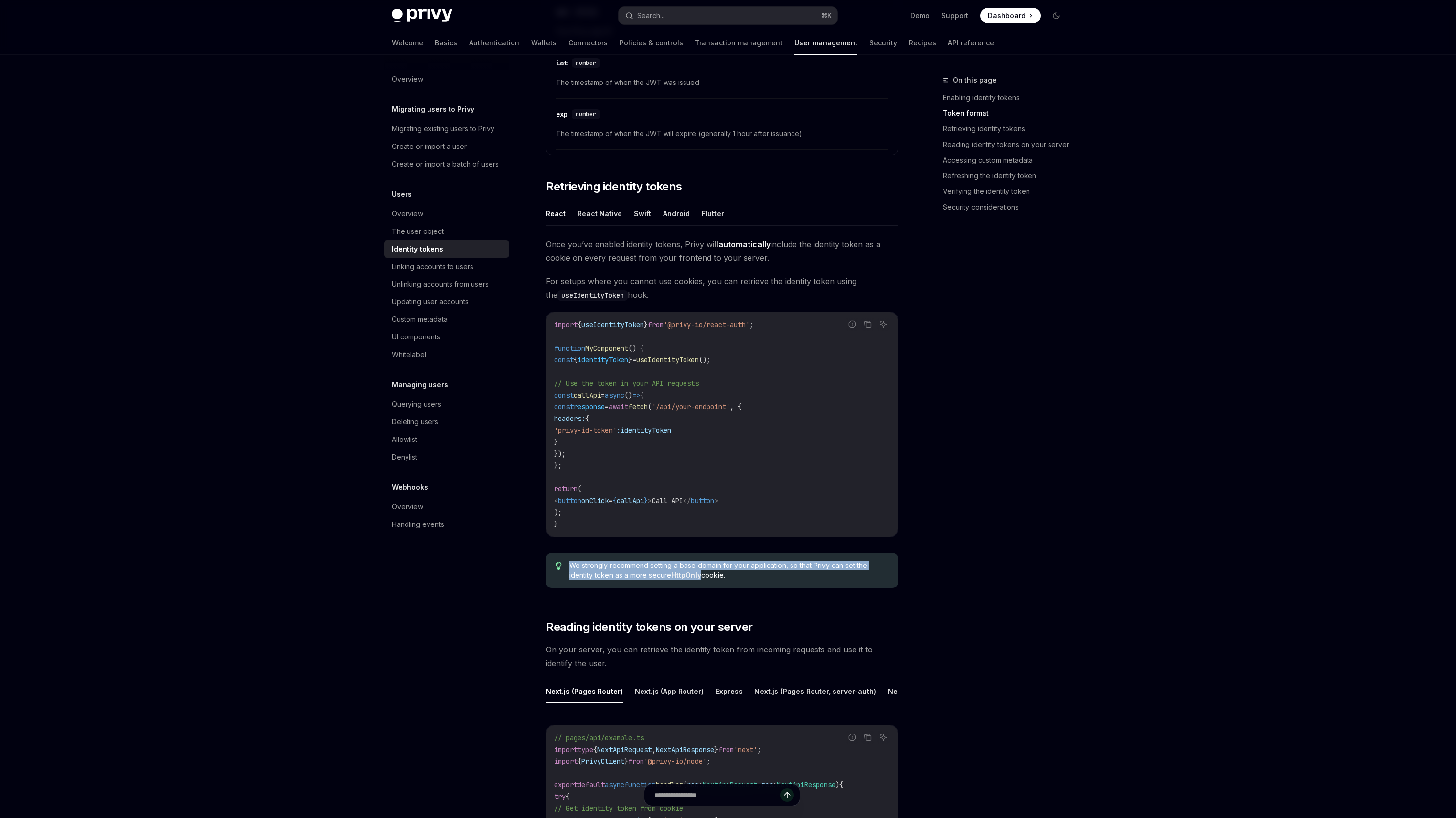
click at [735, 563] on span "We strongly recommend setting a base domain for your application, so that Privy…" at bounding box center [729, 571] width 319 height 20
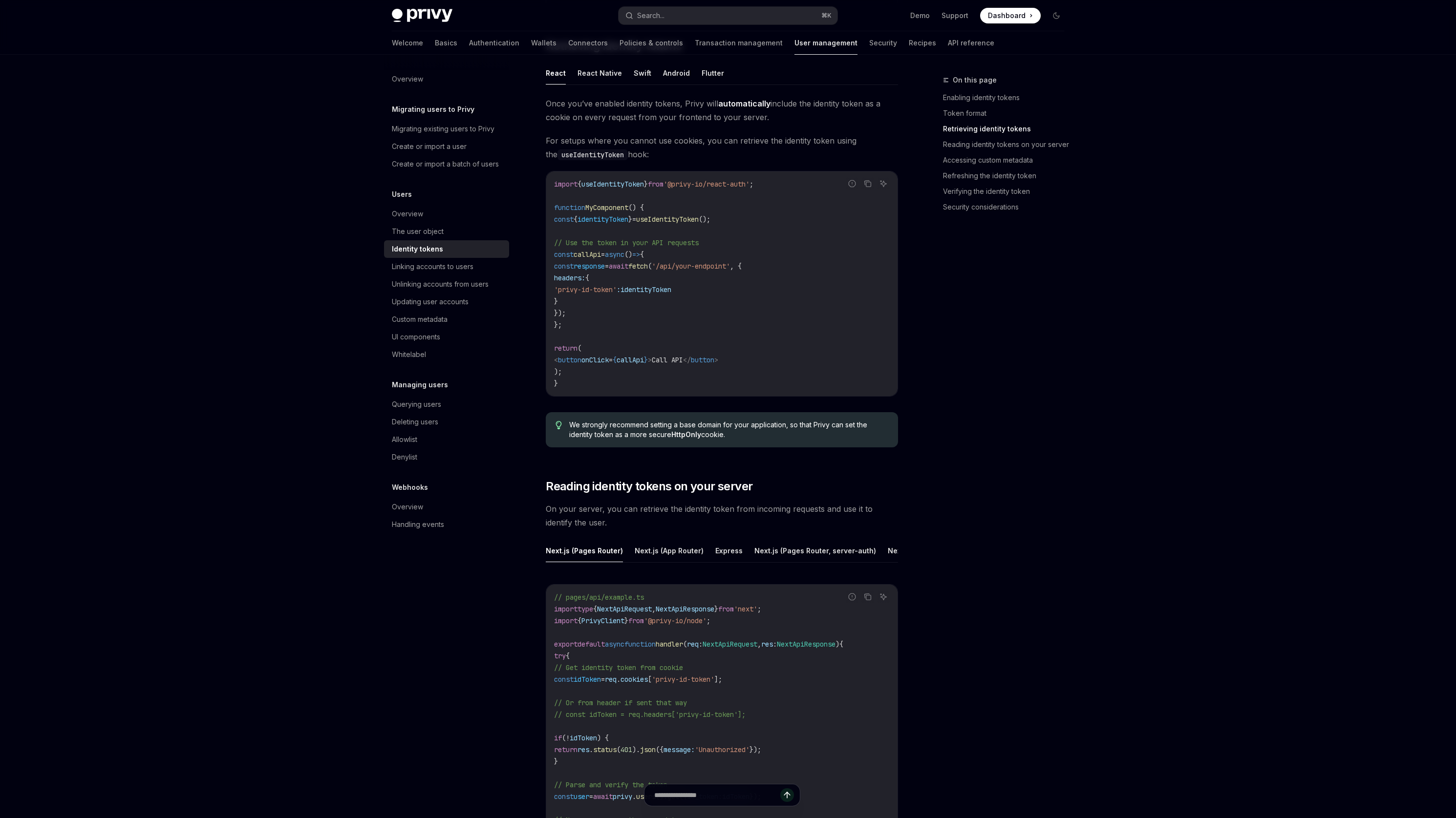
scroll to position [930, 0]
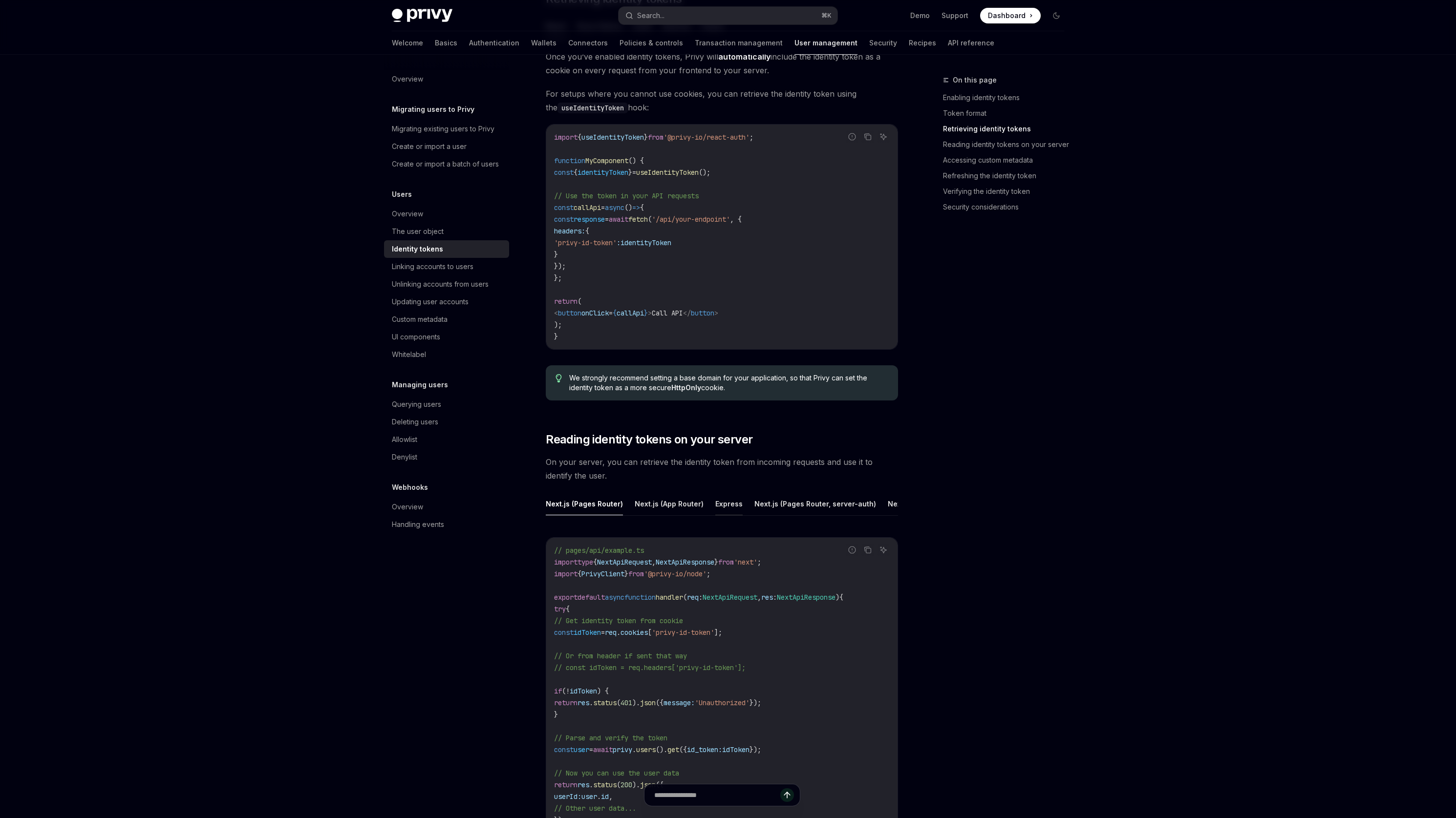
click at [721, 498] on button "Express" at bounding box center [729, 504] width 27 height 23
type textarea "*"
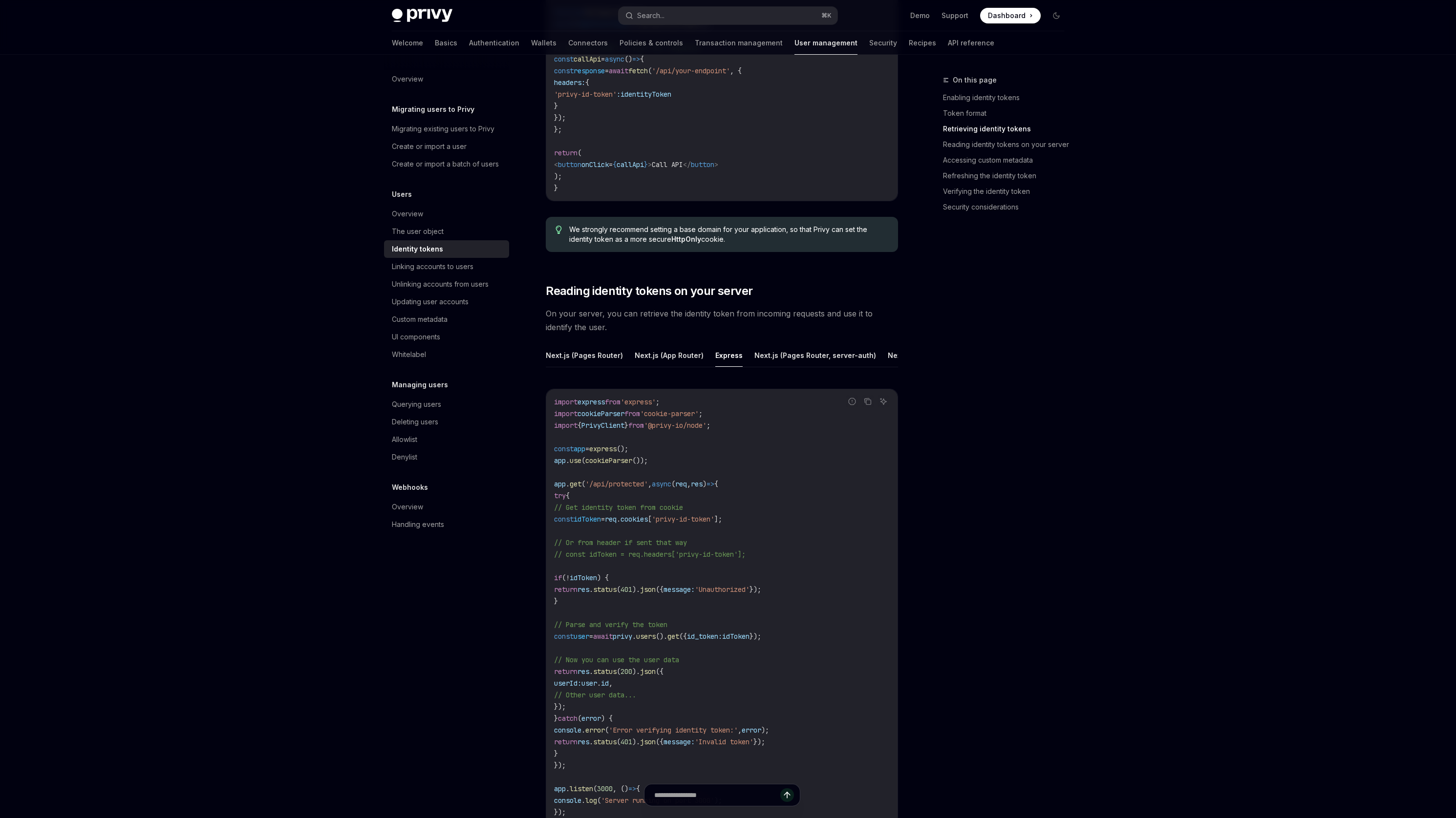
scroll to position [1134, 0]
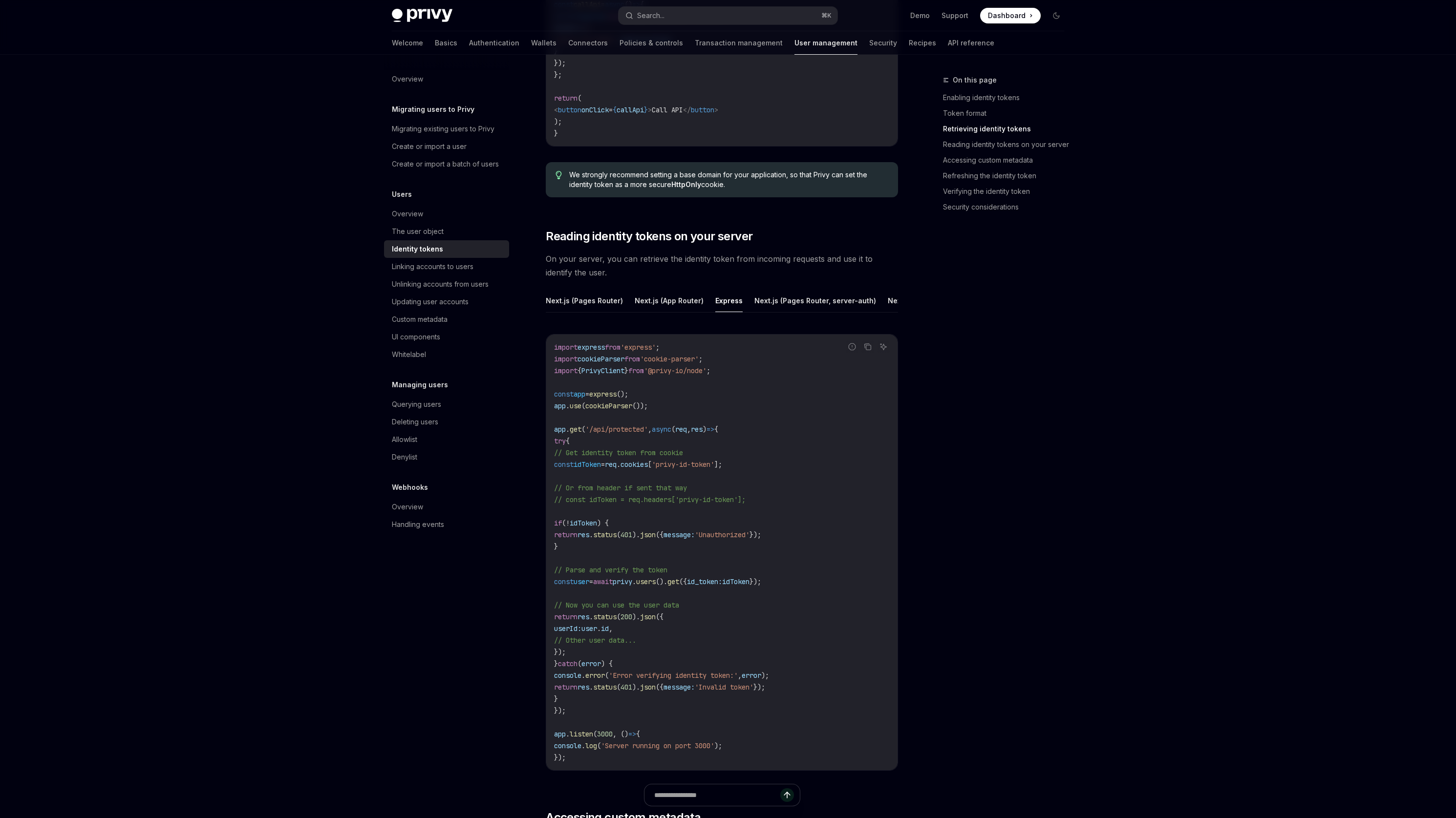
click at [616, 466] on span "req" at bounding box center [610, 464] width 11 height 9
drag, startPoint x: 642, startPoint y: 466, endPoint x: 760, endPoint y: 469, distance: 118.0
click at [760, 469] on code "import express from 'express' ; import cookieParser from 'cookie-parser' ; impo…" at bounding box center [722, 552] width 335 height 422
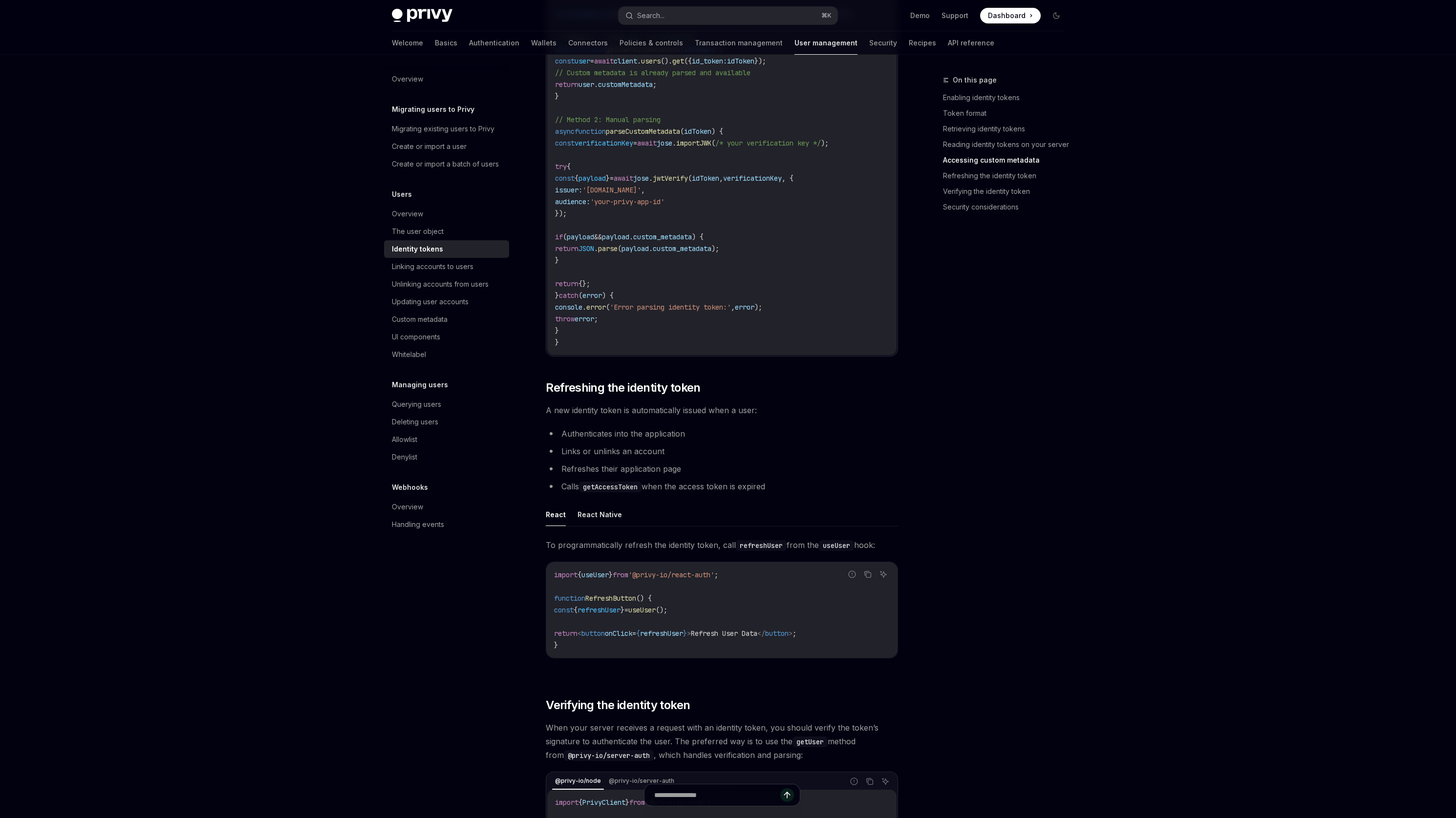
scroll to position [2228, 0]
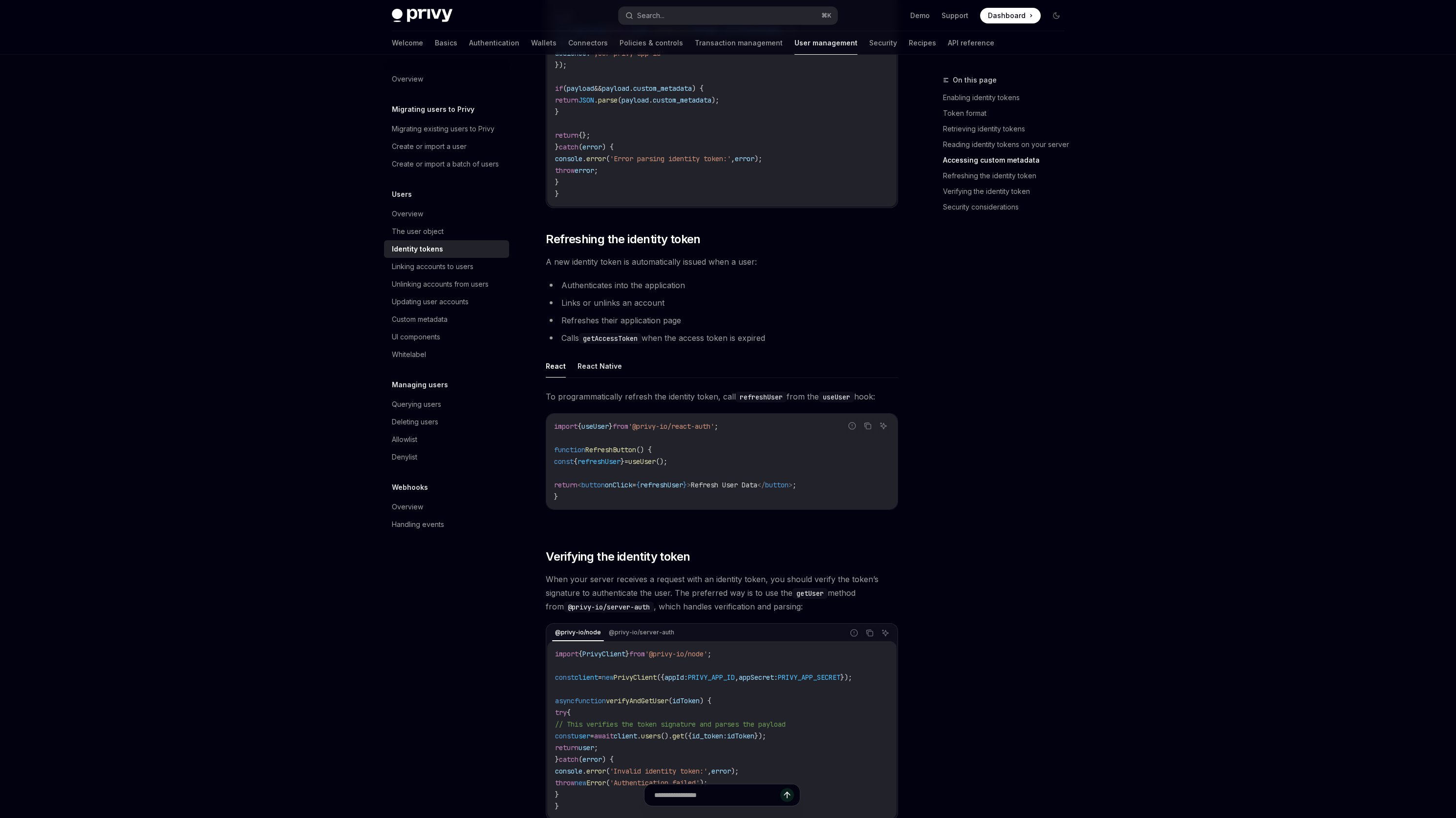
click at [612, 344] on code "getAccessToken" at bounding box center [610, 339] width 63 height 11
drag, startPoint x: 612, startPoint y: 352, endPoint x: 789, endPoint y: 341, distance: 177.3
click at [789, 341] on li "Calls getAccessToken when the access token is expired" at bounding box center [721, 338] width 352 height 14
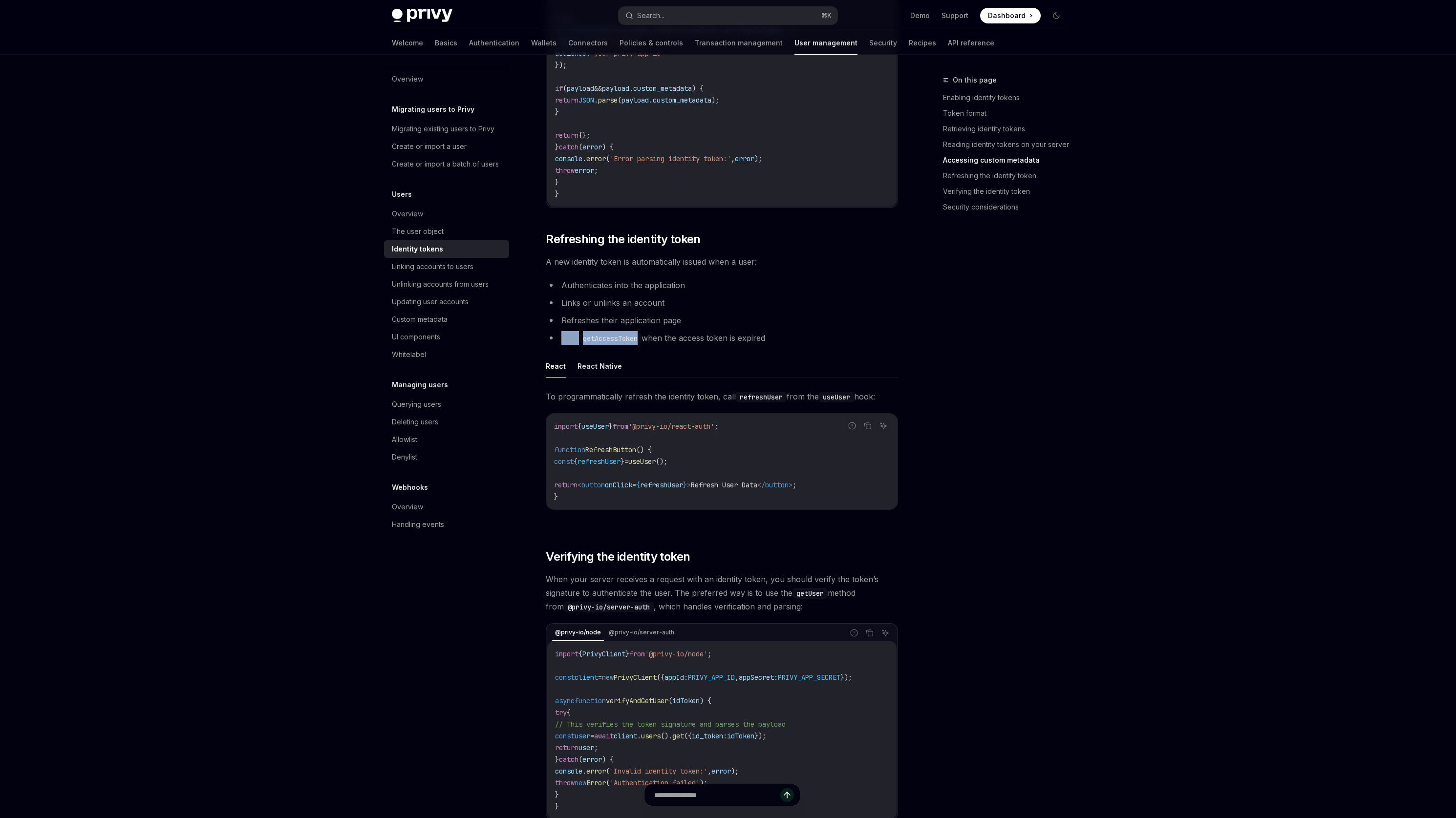
click at [789, 341] on li "Calls getAccessToken when the access token is expired" at bounding box center [721, 338] width 352 height 14
click at [785, 344] on li "Calls getAccessToken when the access token is expired" at bounding box center [721, 338] width 352 height 14
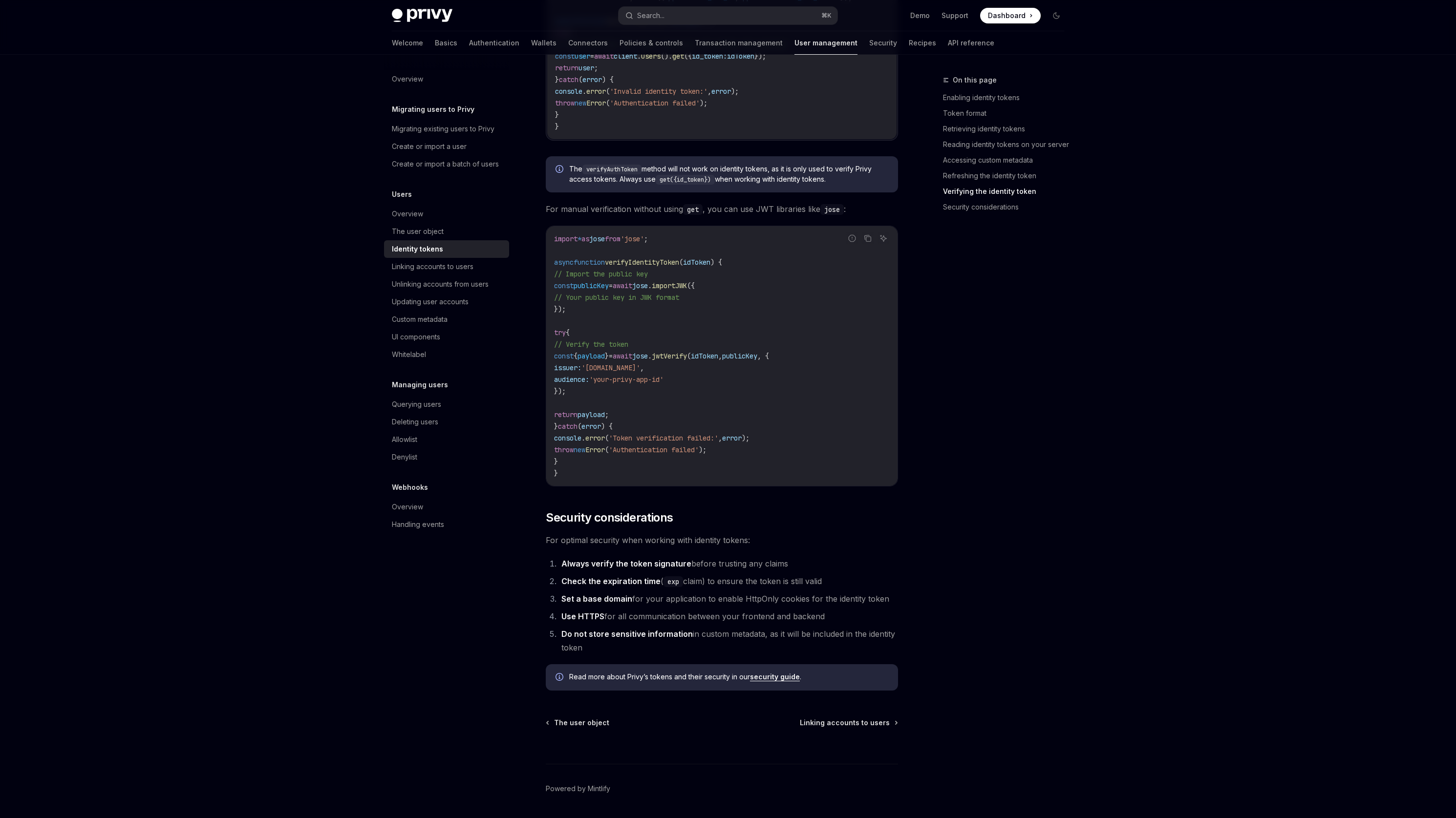
scroll to position [2950, 0]
